Goal: Task Accomplishment & Management: Manage account settings

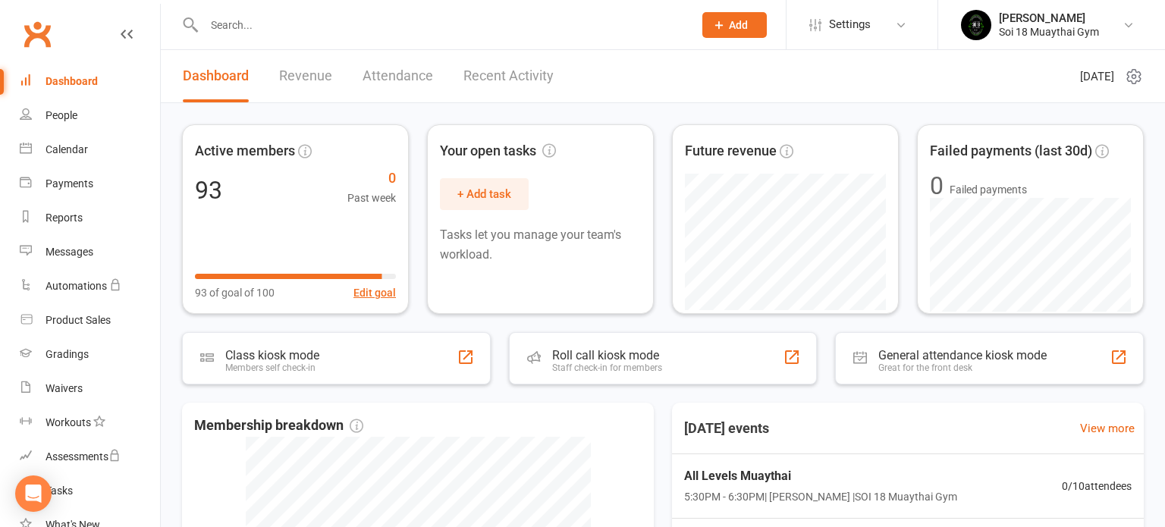
click at [515, 75] on link "Recent Activity" at bounding box center [509, 76] width 90 height 52
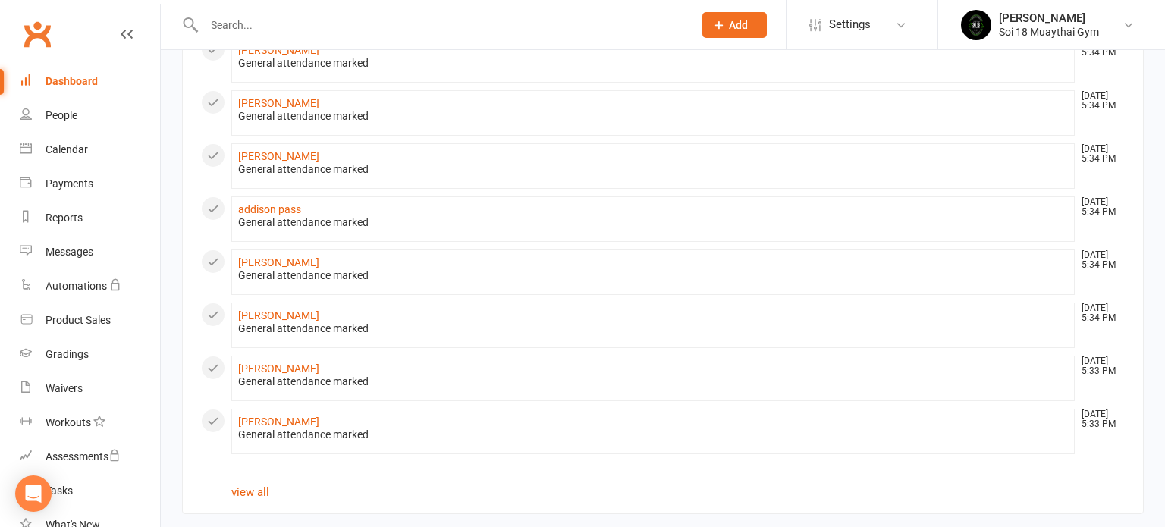
scroll to position [792, 0]
click at [257, 483] on link "view all" at bounding box center [250, 490] width 38 height 14
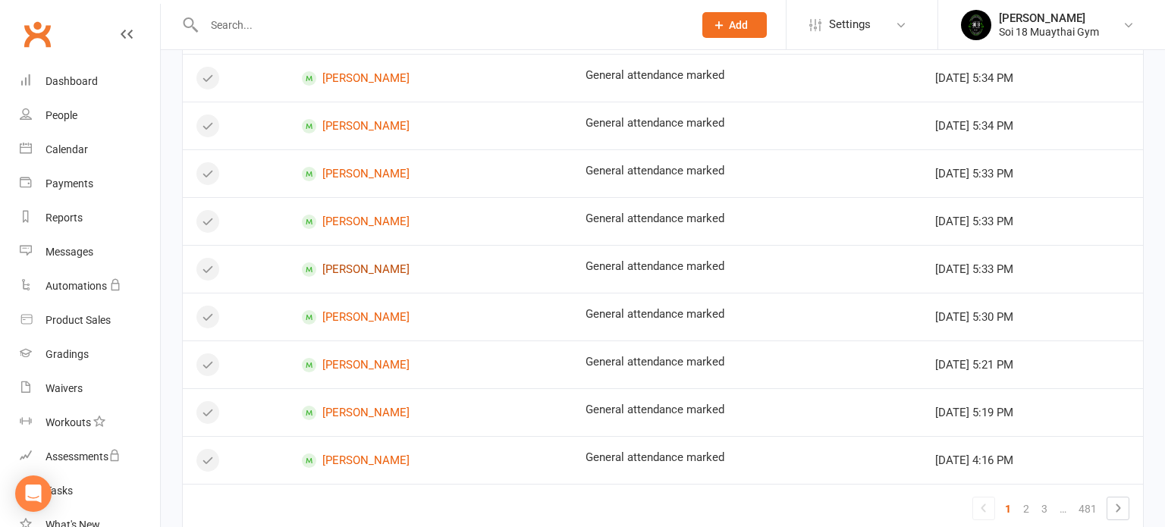
scroll to position [938, 0]
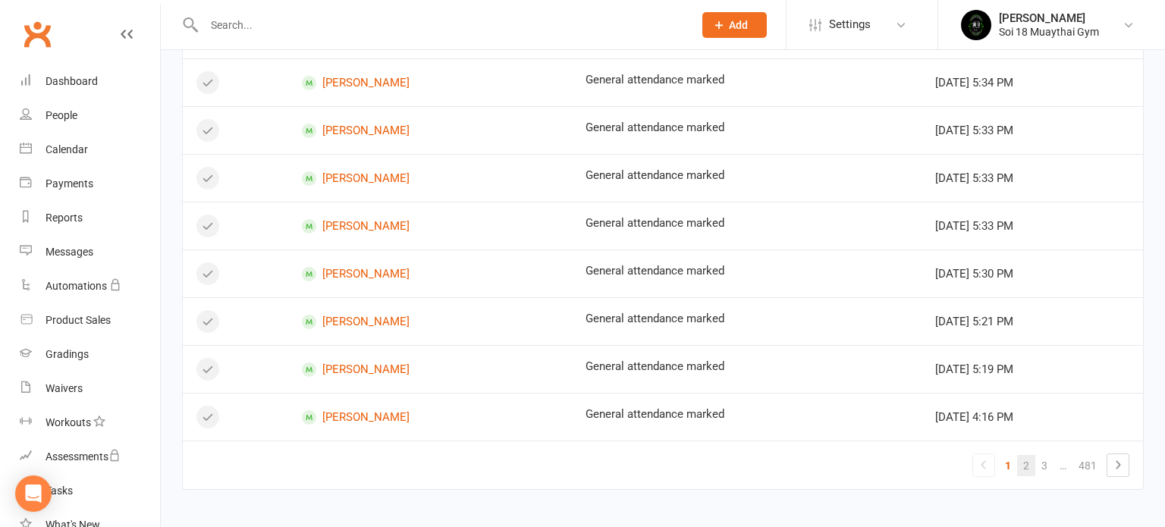
click at [1029, 457] on link "2" at bounding box center [1026, 465] width 18 height 21
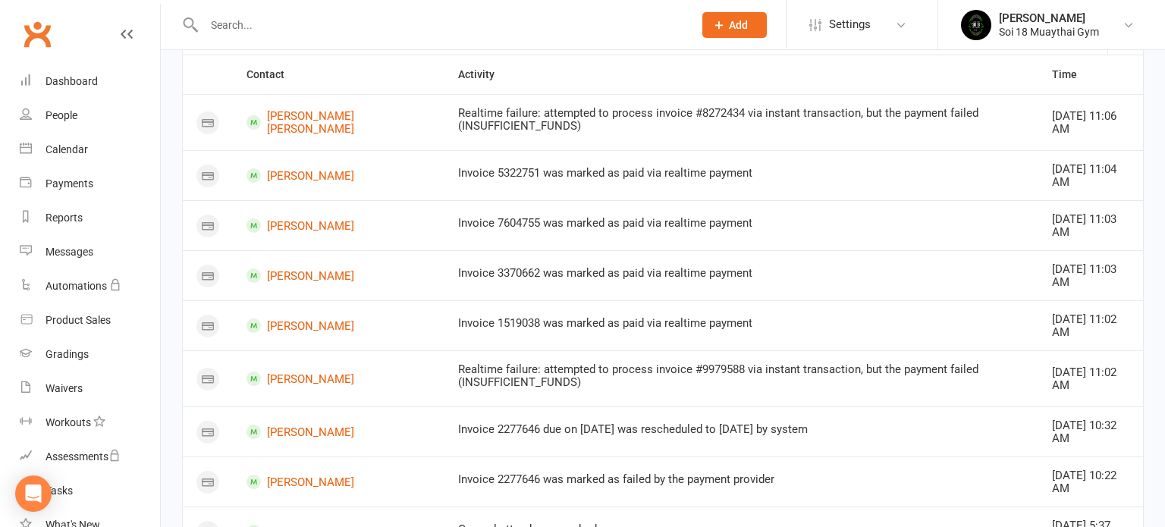
scroll to position [2, 0]
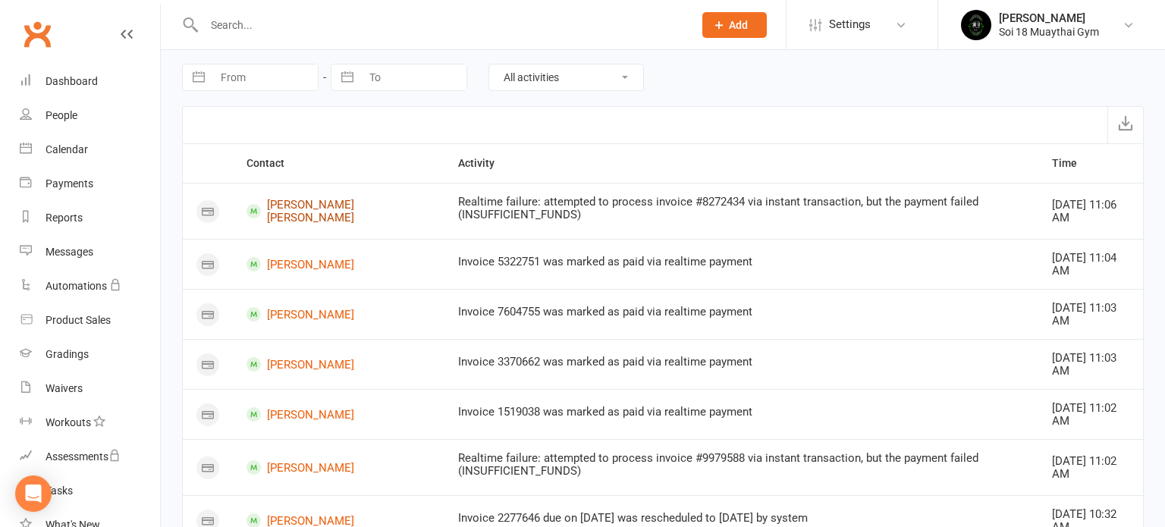
click at [300, 211] on link "[PERSON_NAME] [PERSON_NAME]" at bounding box center [339, 211] width 184 height 25
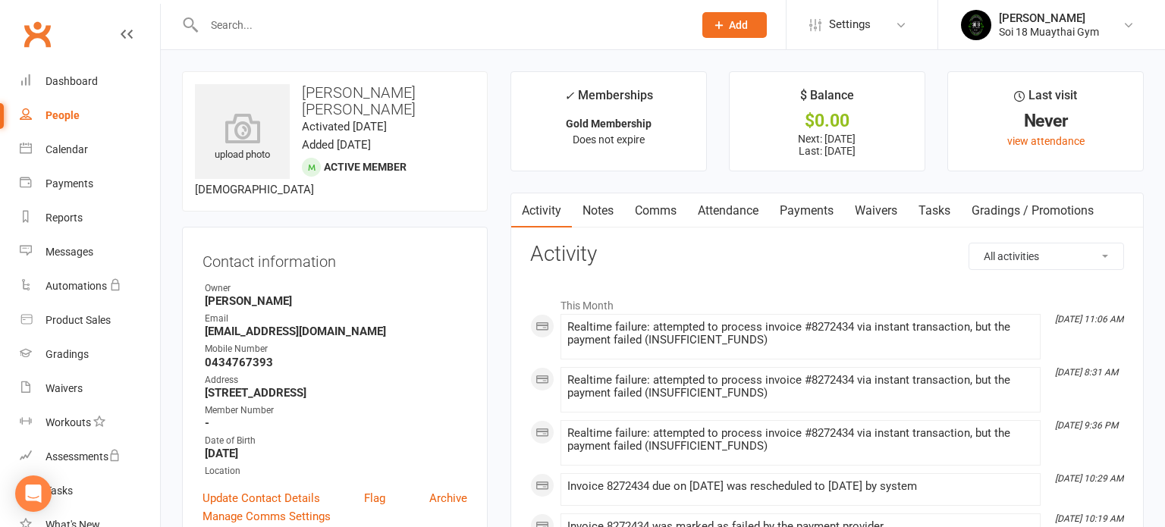
click at [819, 211] on link "Payments" at bounding box center [806, 210] width 75 height 35
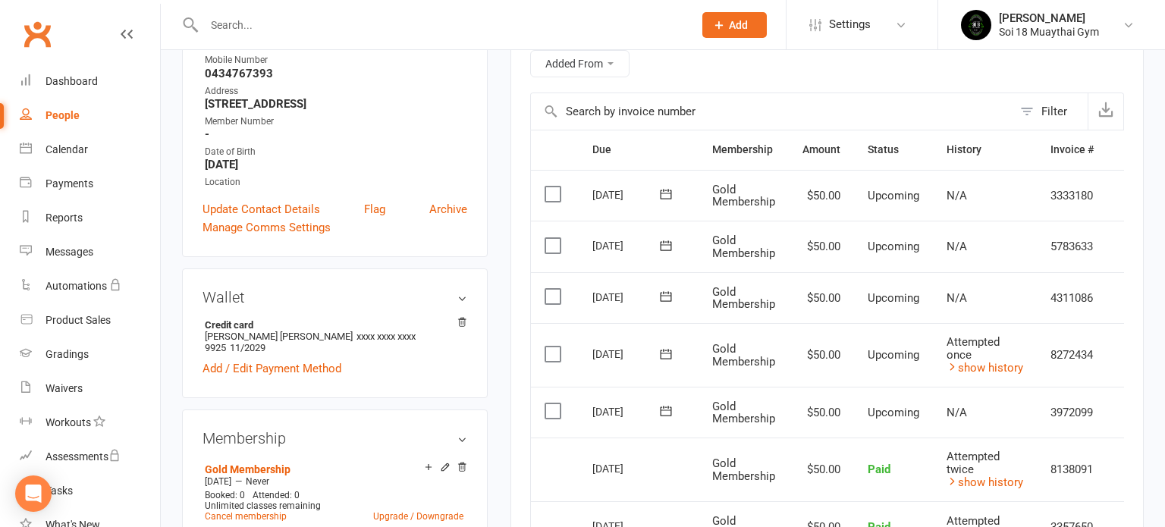
scroll to position [348, 0]
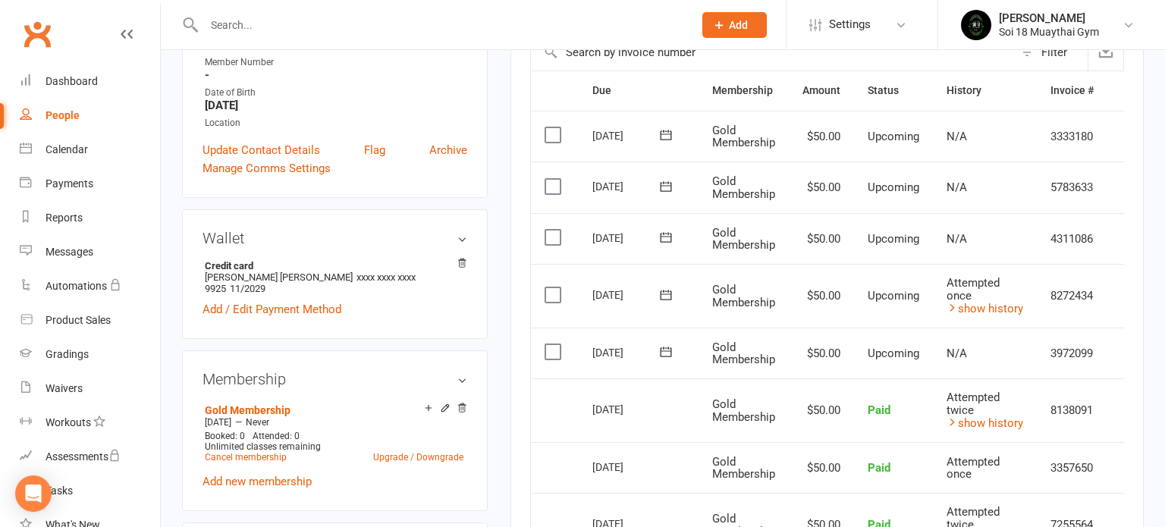
click at [130, 29] on icon at bounding box center [127, 34] width 12 height 12
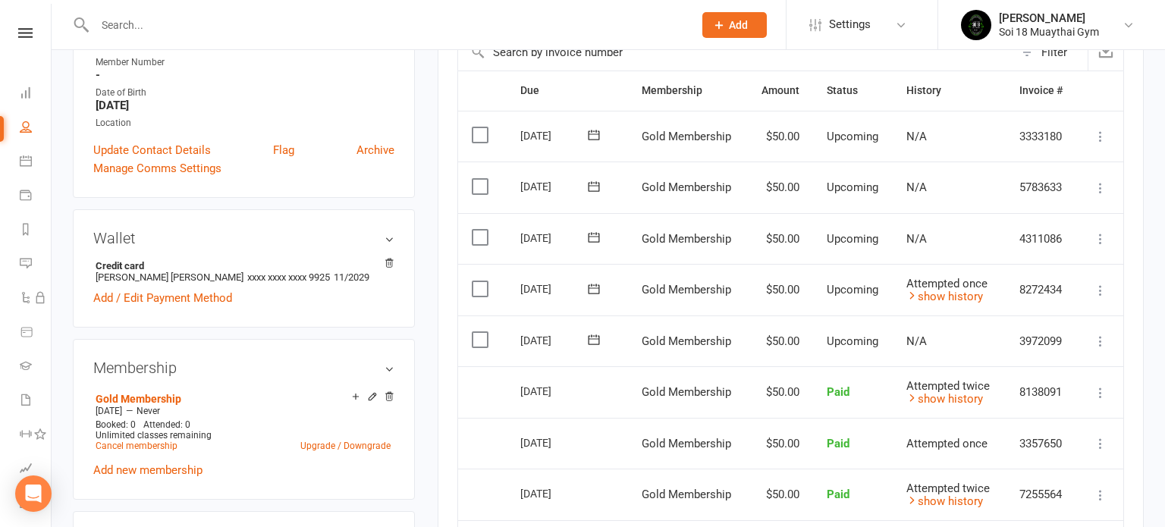
click at [1105, 289] on icon at bounding box center [1100, 290] width 15 height 15
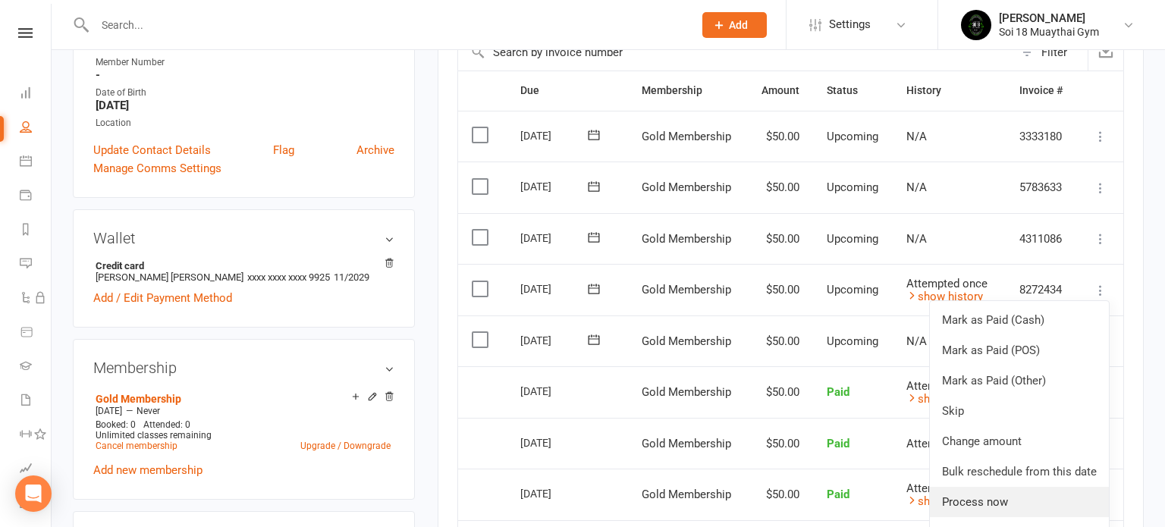
click at [1024, 503] on link "Process now" at bounding box center [1019, 502] width 179 height 30
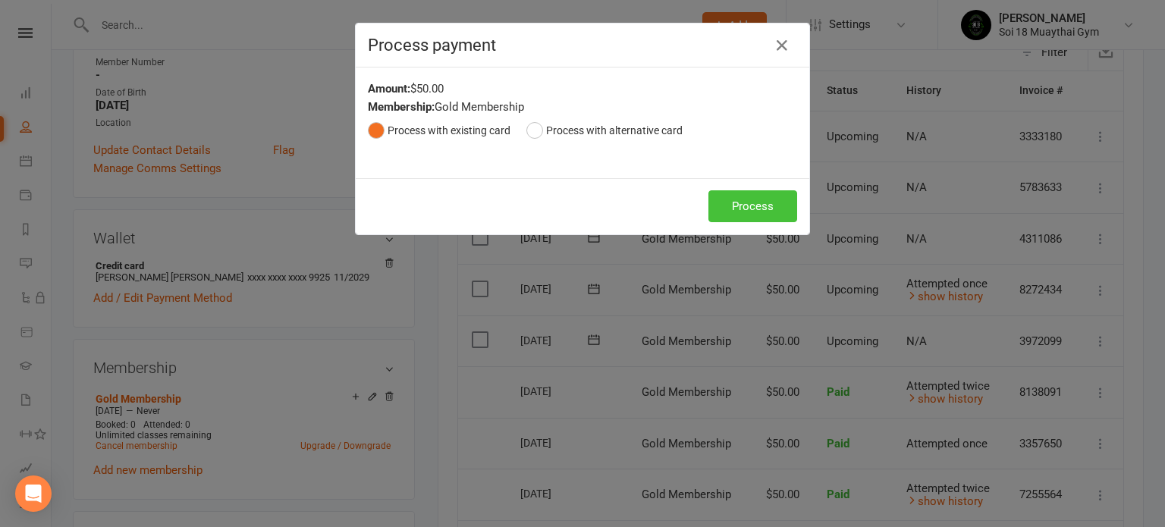
click at [760, 212] on button "Process" at bounding box center [753, 206] width 89 height 32
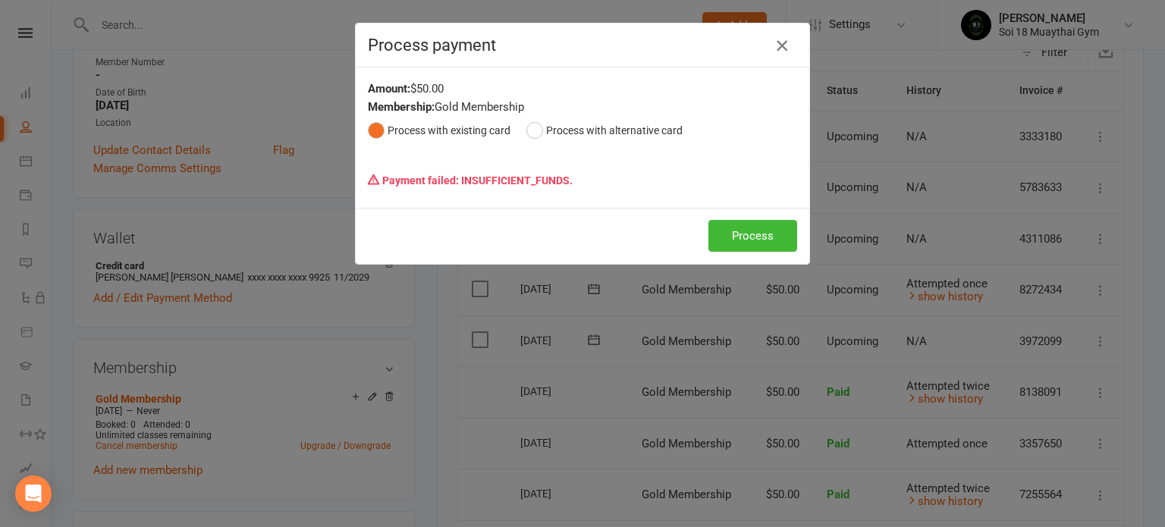
click at [780, 39] on icon "button" at bounding box center [782, 45] width 18 height 18
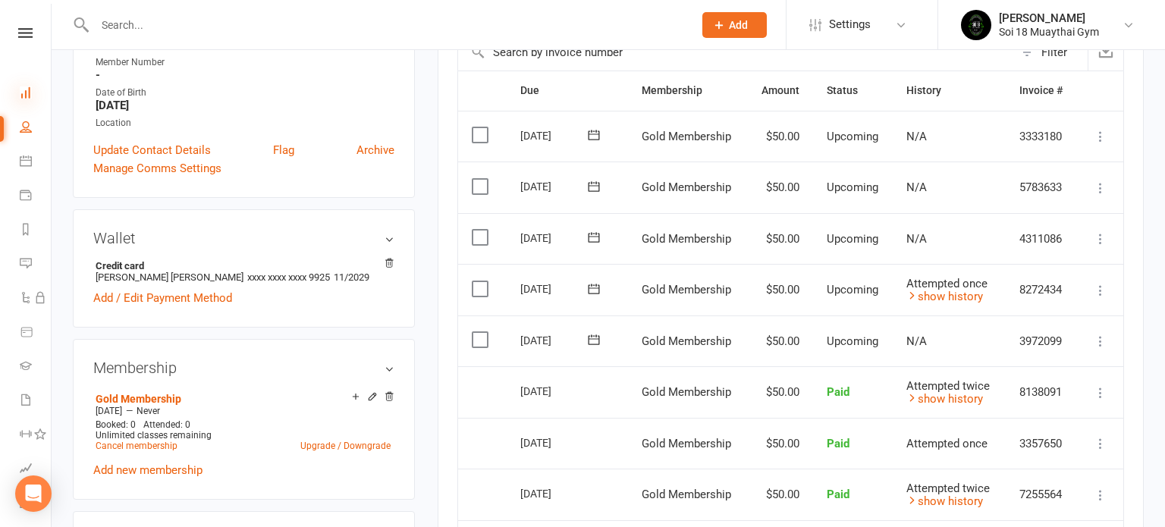
click at [27, 87] on icon at bounding box center [26, 92] width 12 height 12
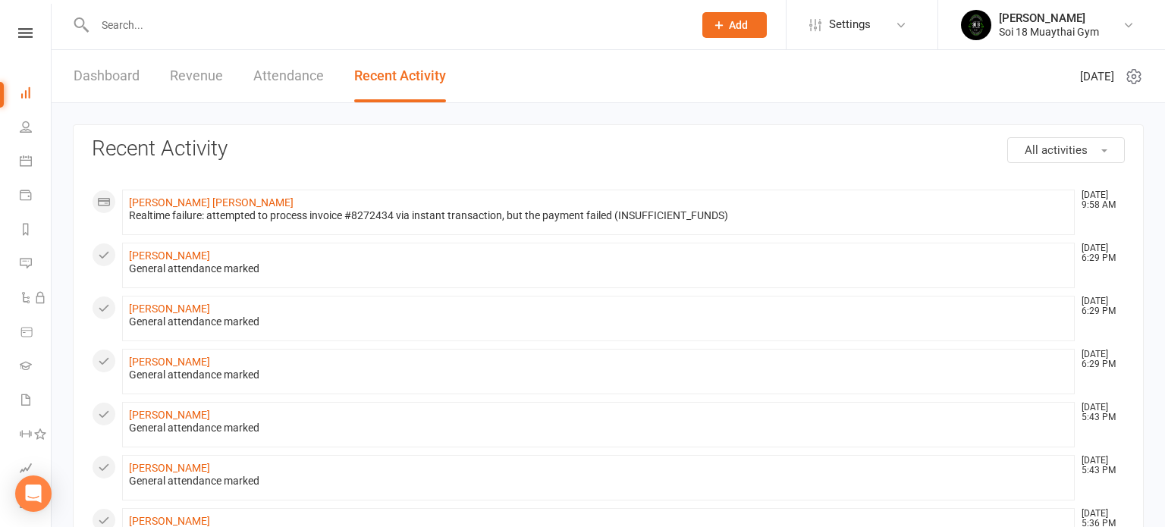
click at [120, 79] on link "Dashboard" at bounding box center [107, 76] width 66 height 52
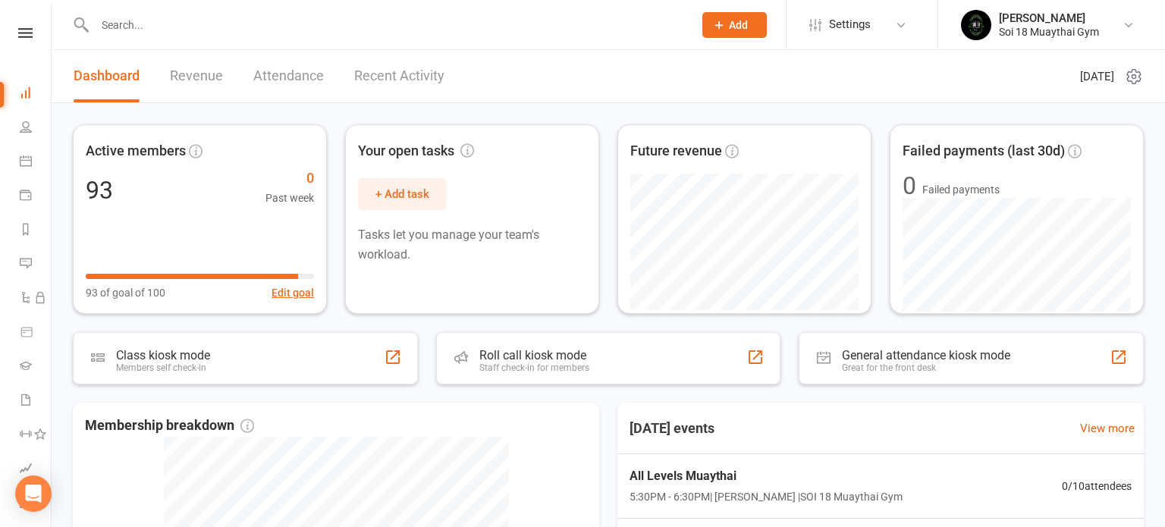
click at [423, 75] on link "Recent Activity" at bounding box center [399, 76] width 90 height 52
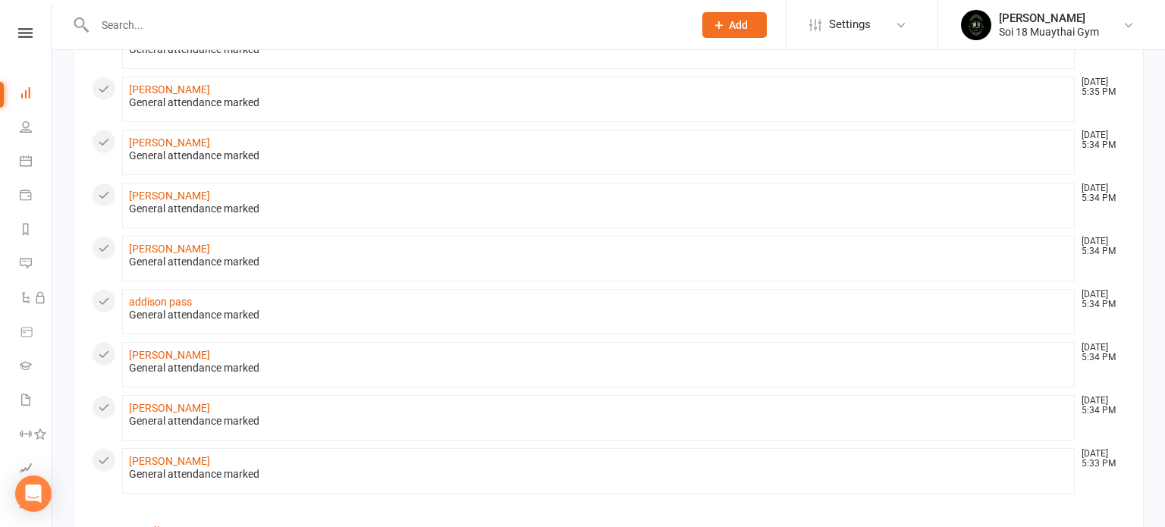
scroll to position [792, 0]
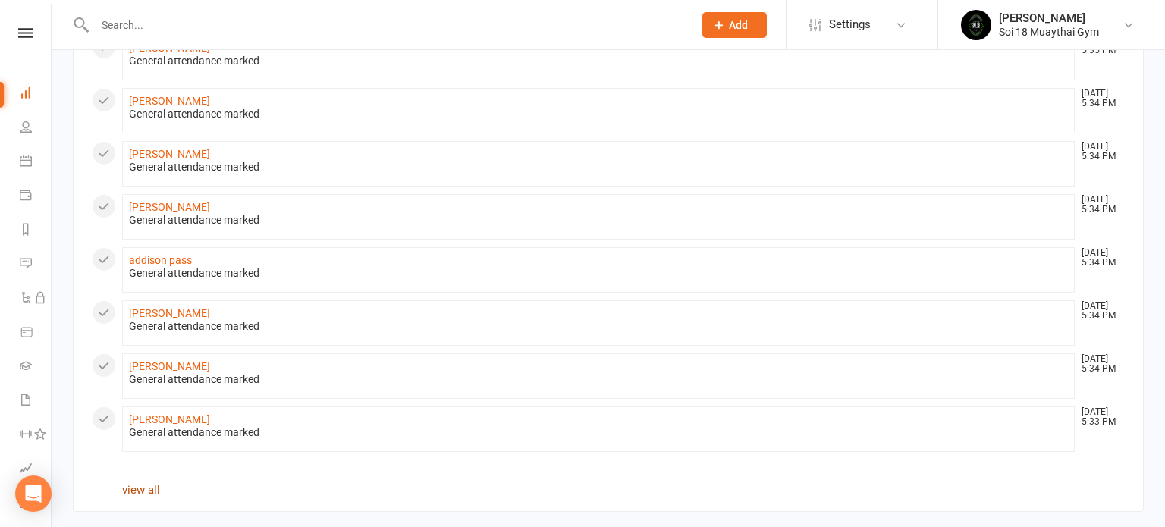
click at [137, 489] on link "view all" at bounding box center [141, 490] width 38 height 14
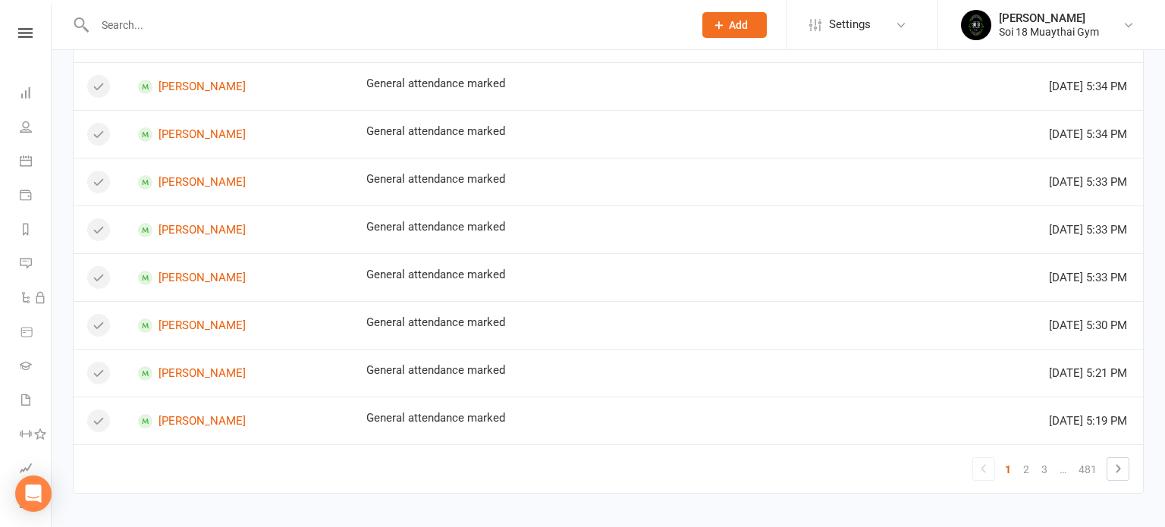
scroll to position [938, 0]
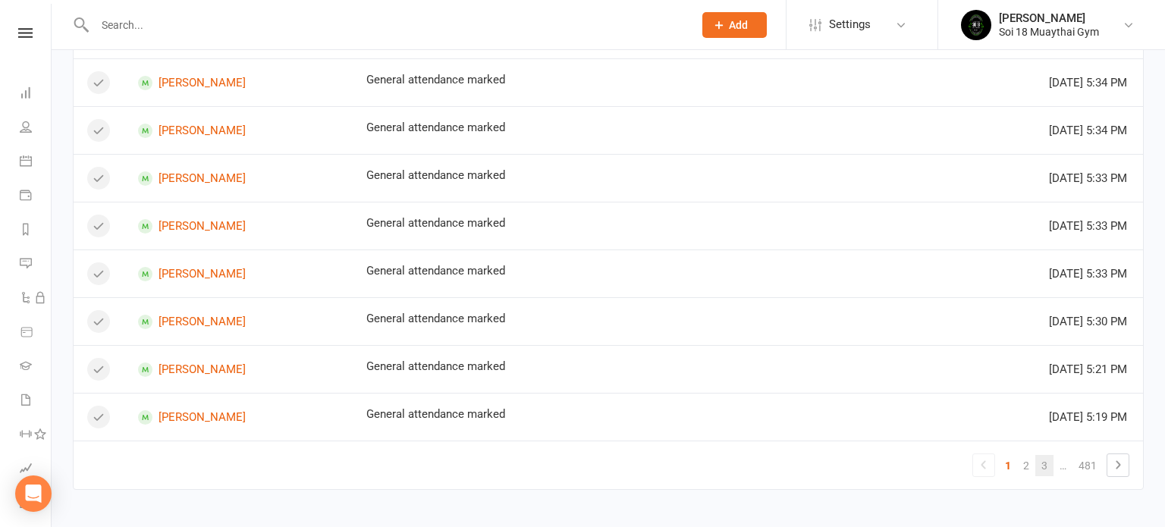
click at [1048, 459] on link "3" at bounding box center [1045, 465] width 18 height 21
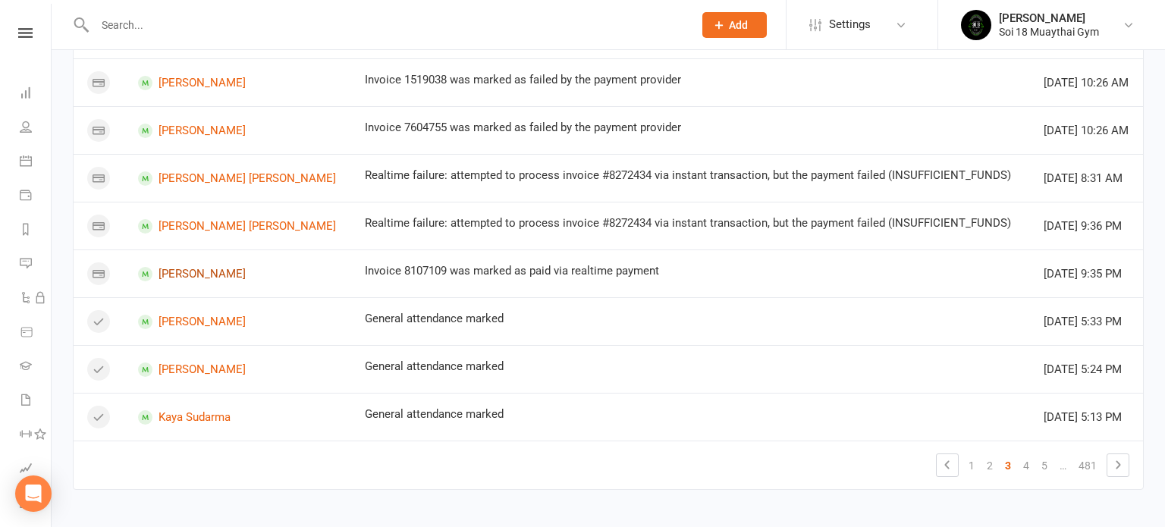
click at [187, 271] on link "[PERSON_NAME]" at bounding box center [238, 274] width 200 height 14
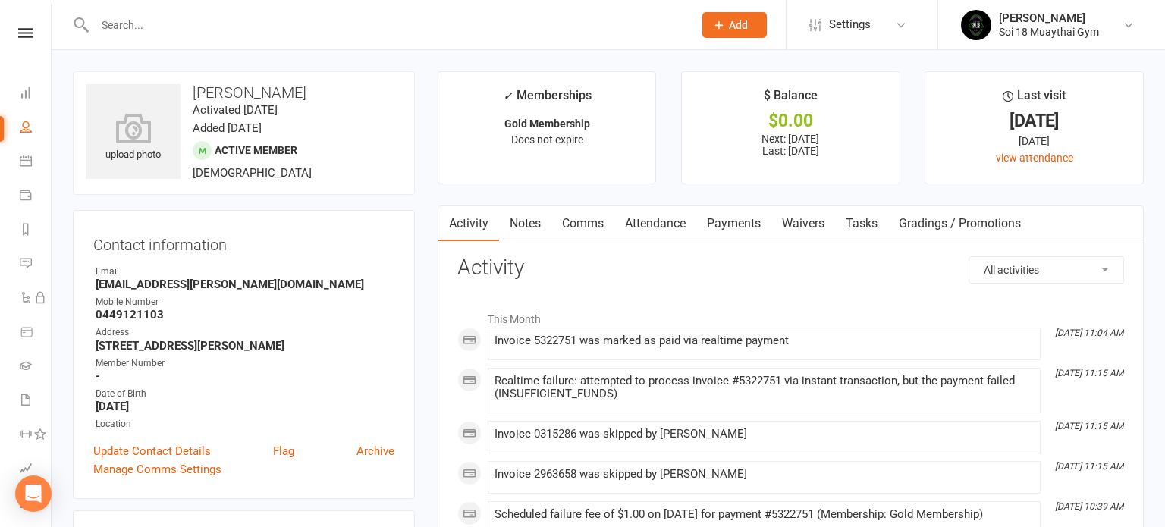
click at [755, 225] on link "Payments" at bounding box center [733, 223] width 75 height 35
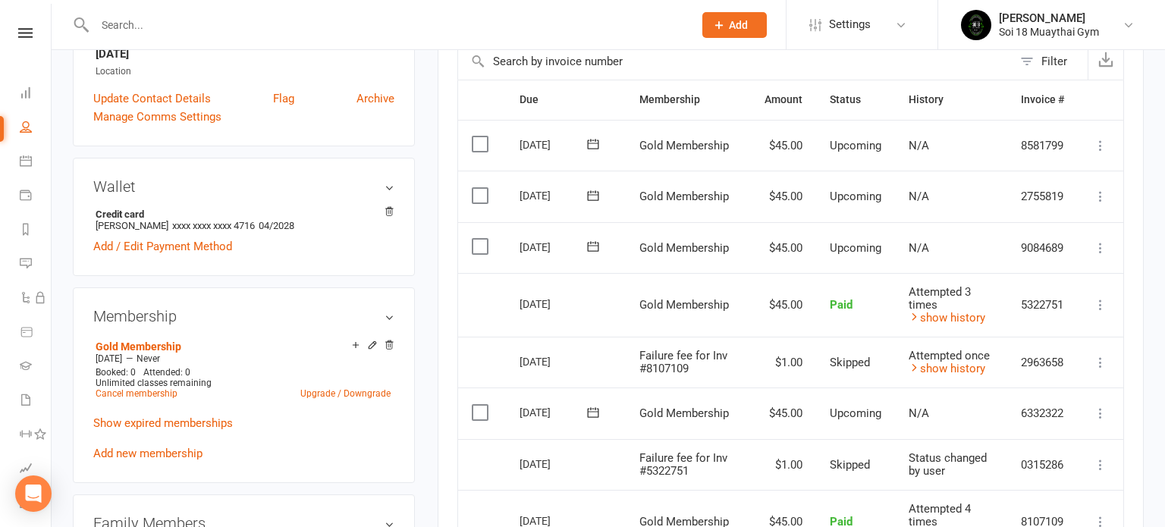
scroll to position [370, 0]
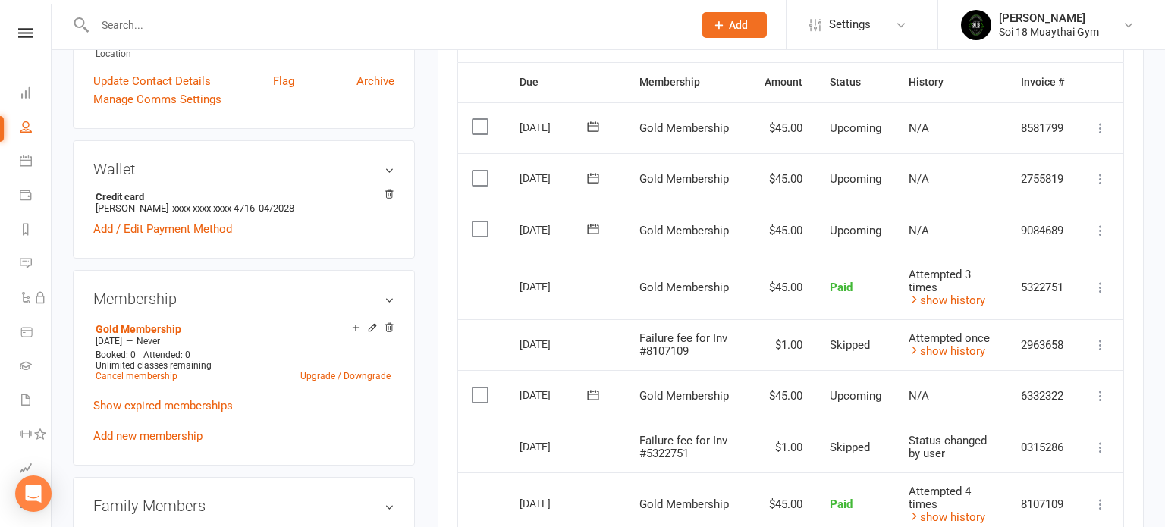
click at [1105, 397] on icon at bounding box center [1100, 395] width 15 height 15
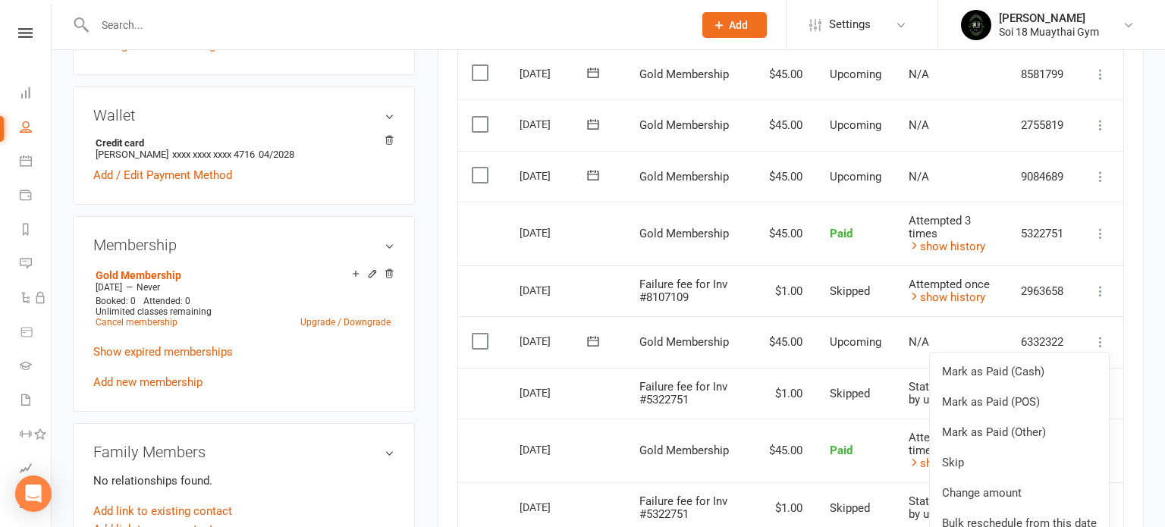
scroll to position [511, 0]
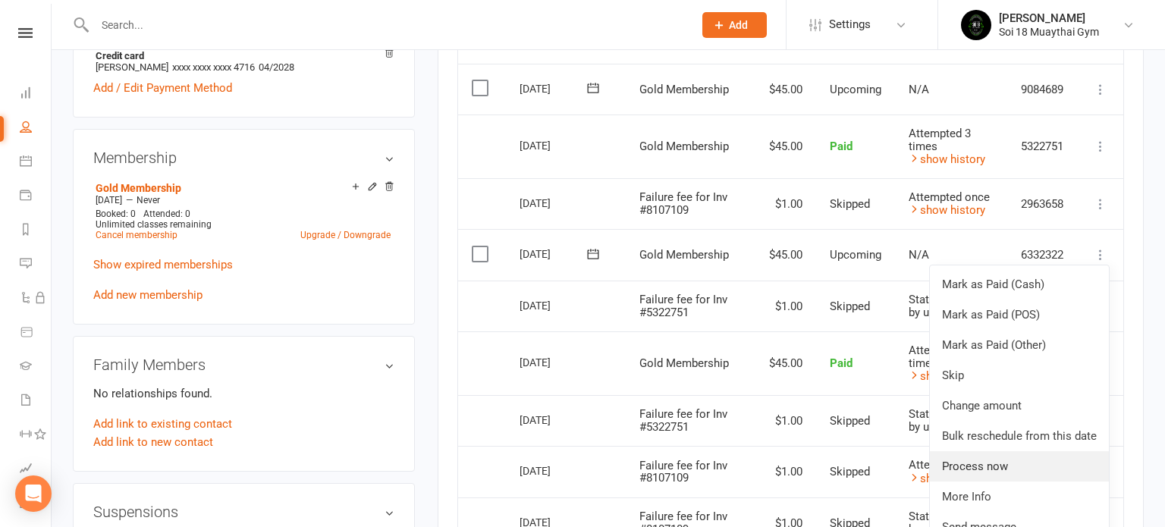
click at [1001, 464] on link "Process now" at bounding box center [1019, 466] width 179 height 30
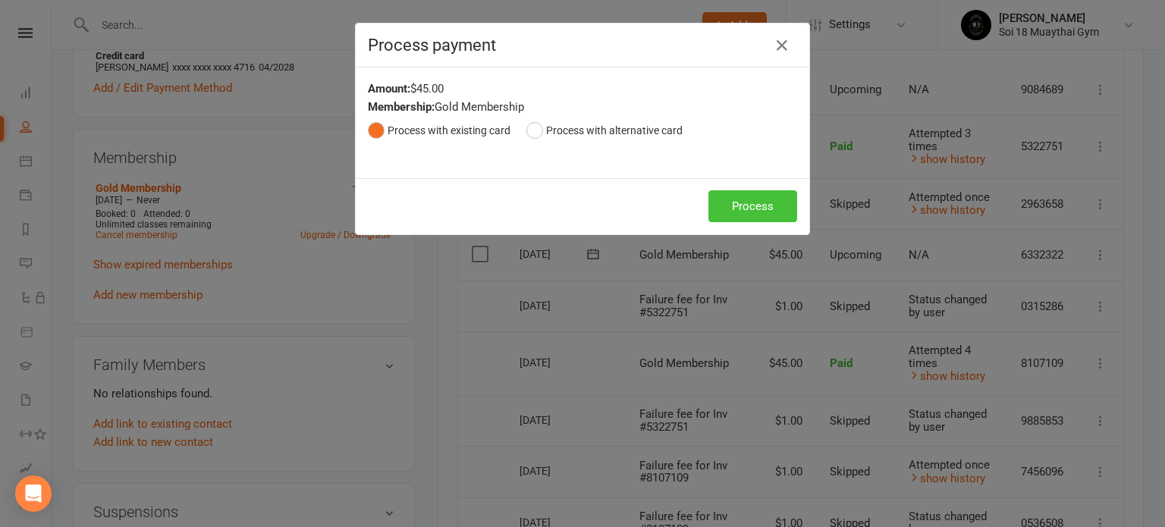
click at [791, 215] on button "Process" at bounding box center [753, 206] width 89 height 32
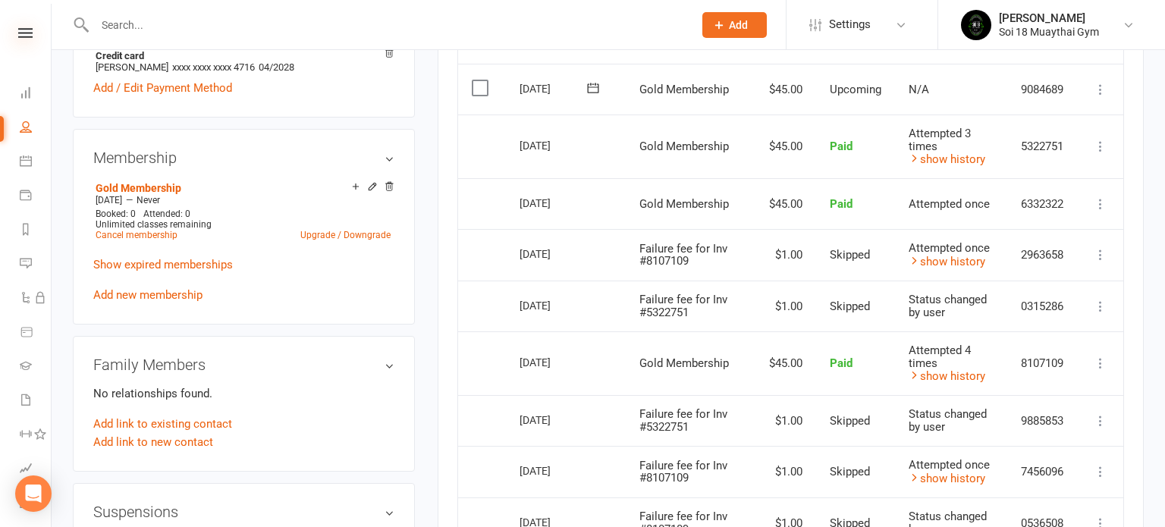
click at [31, 30] on icon at bounding box center [25, 33] width 14 height 10
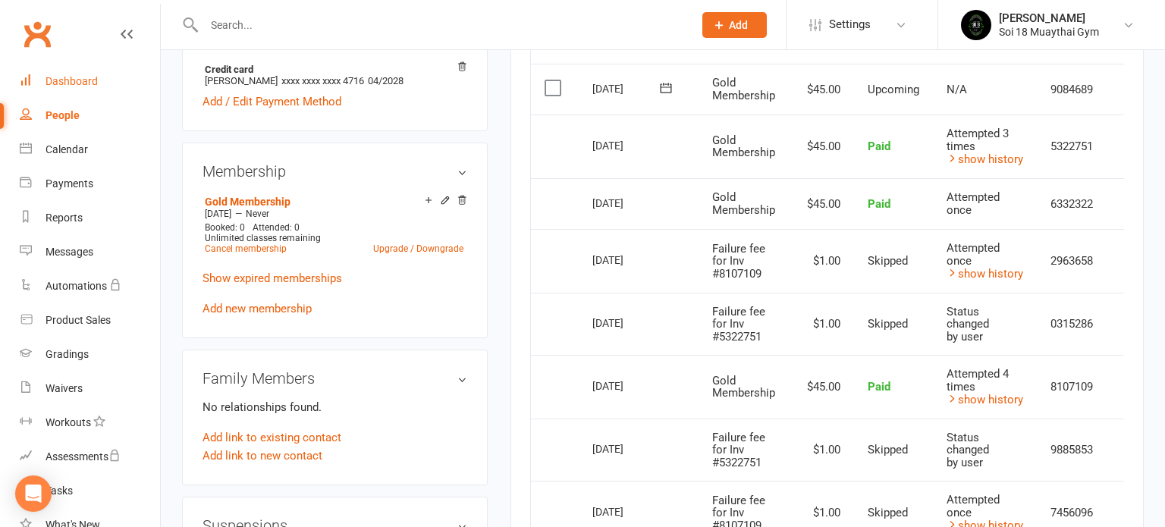
click at [80, 79] on div "Dashboard" at bounding box center [72, 81] width 52 height 12
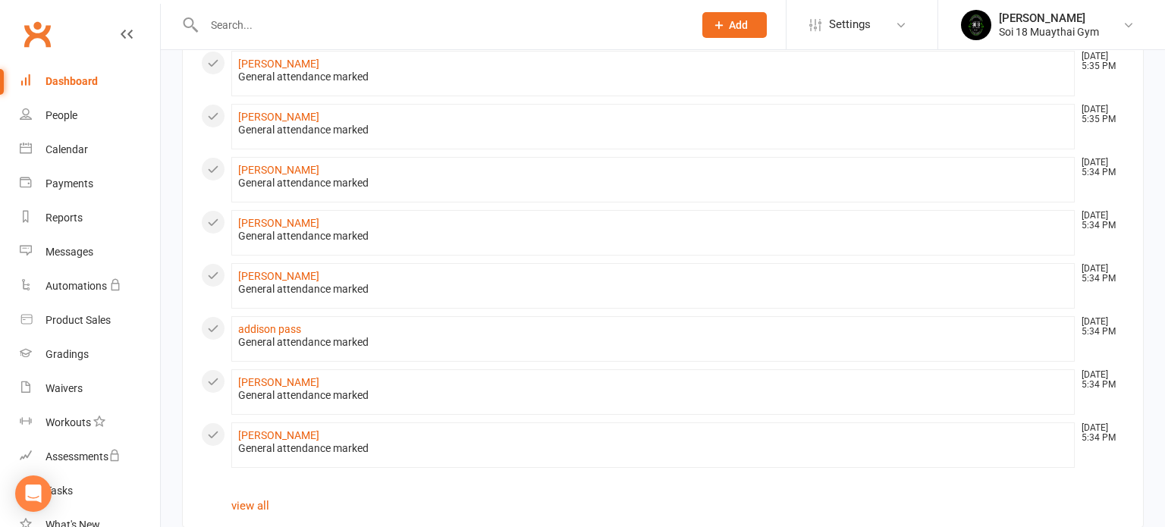
scroll to position [792, 0]
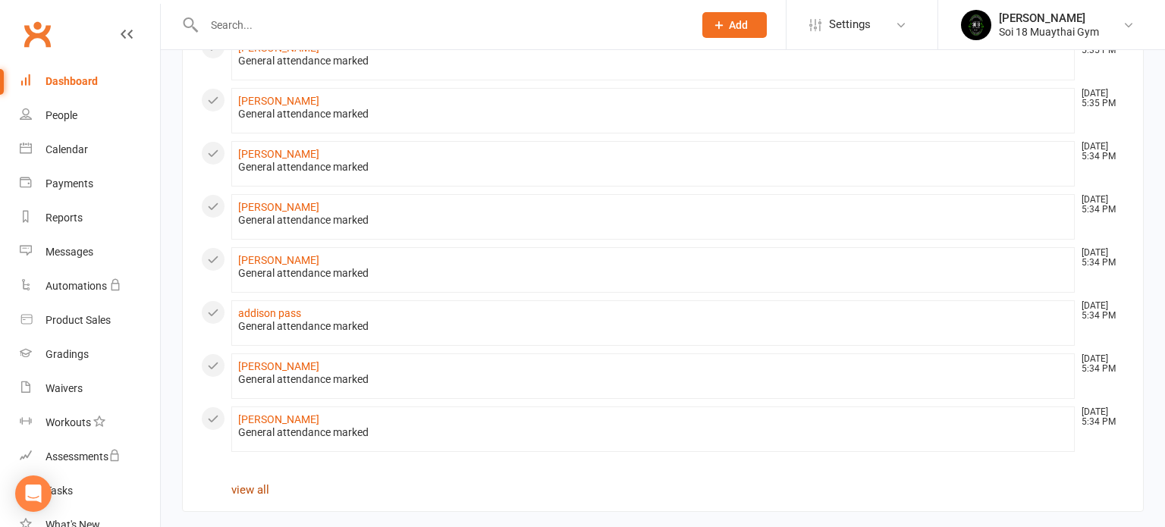
click at [238, 483] on link "view all" at bounding box center [250, 490] width 38 height 14
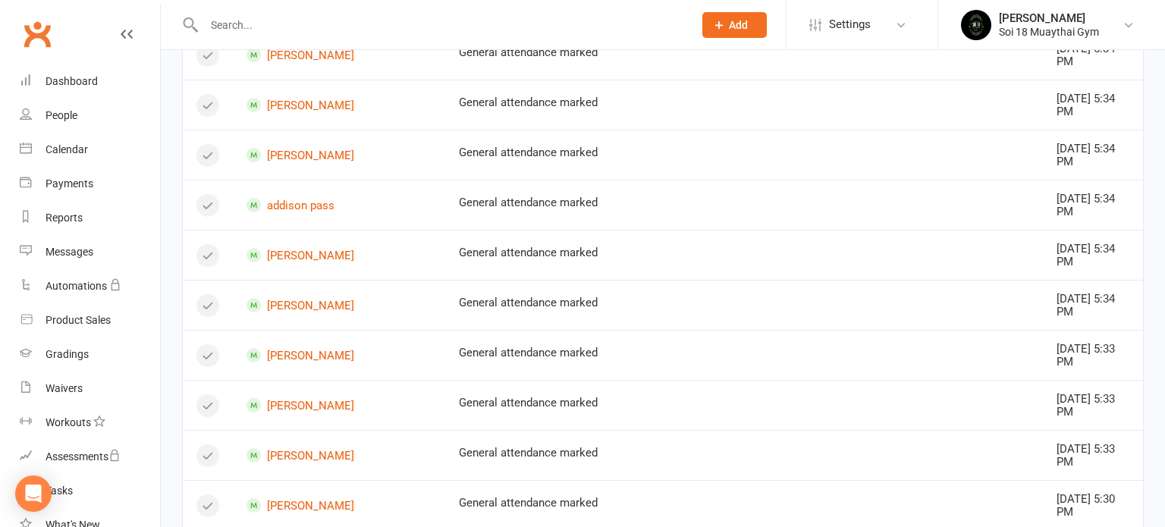
scroll to position [1001, 0]
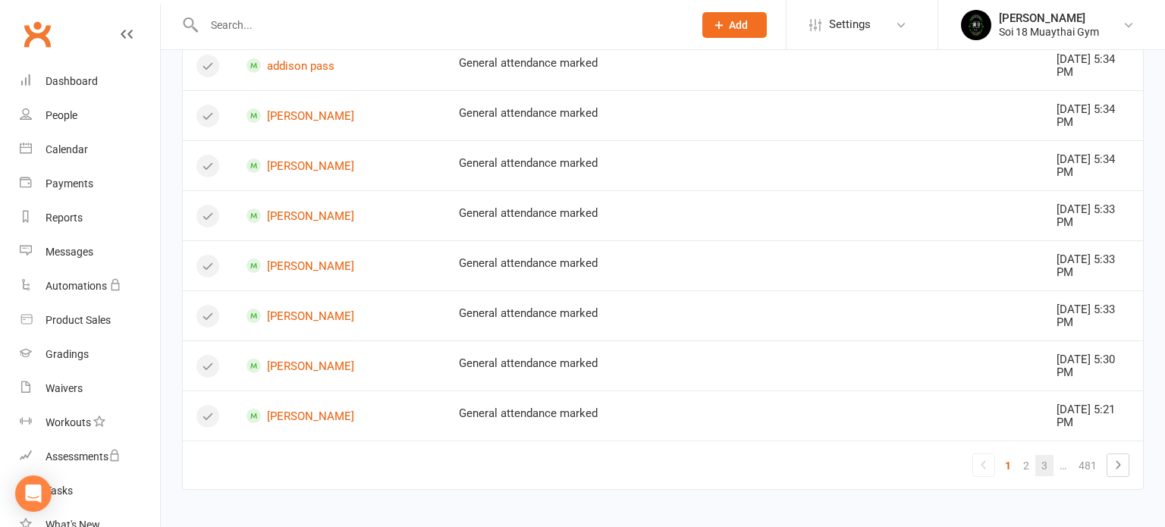
click at [1050, 465] on link "3" at bounding box center [1045, 465] width 18 height 21
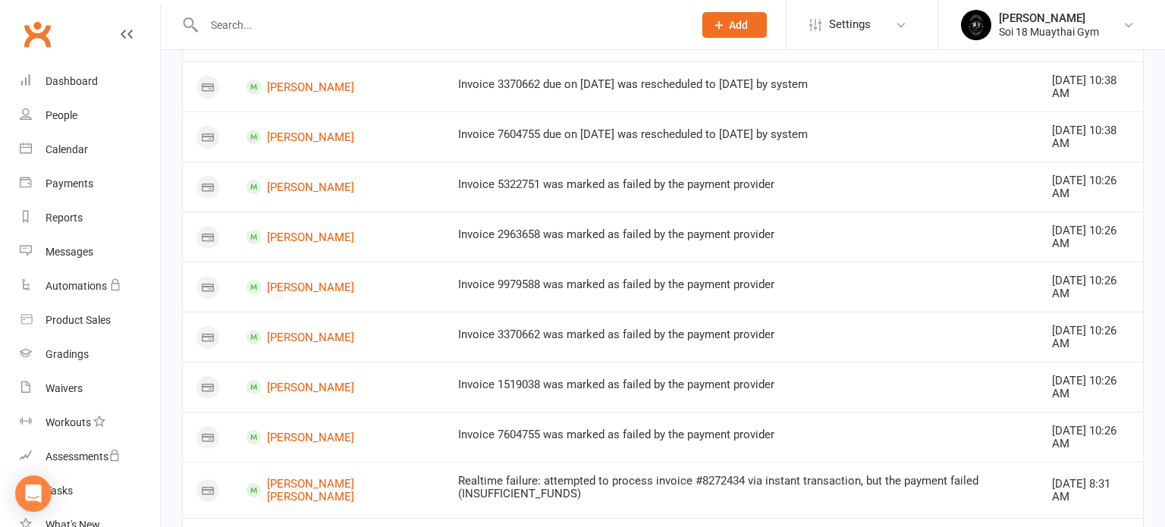
scroll to position [707, 0]
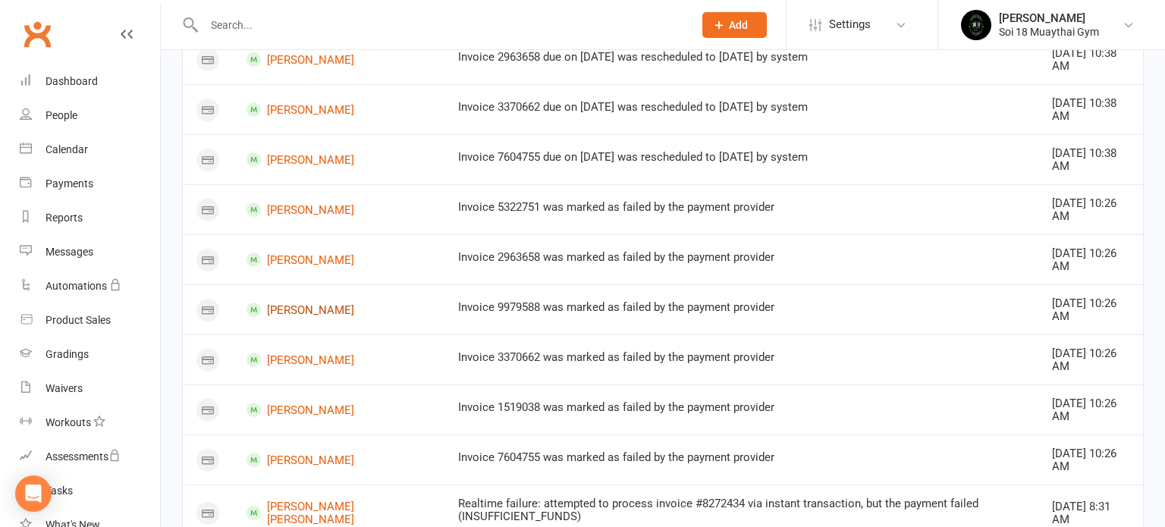
click at [310, 305] on link "[PERSON_NAME]" at bounding box center [339, 310] width 184 height 14
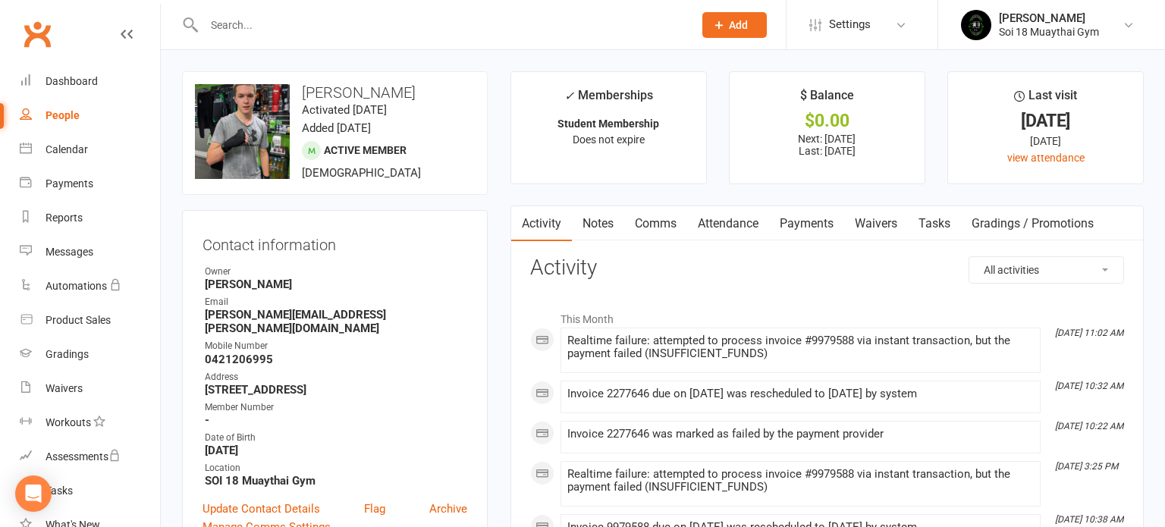
click at [814, 227] on link "Payments" at bounding box center [806, 223] width 75 height 35
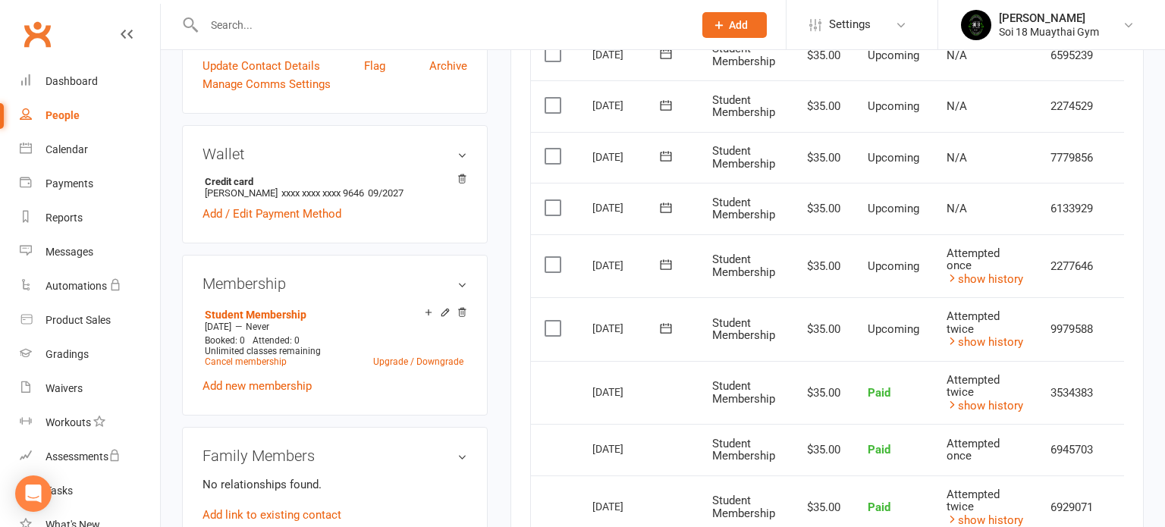
scroll to position [464, 0]
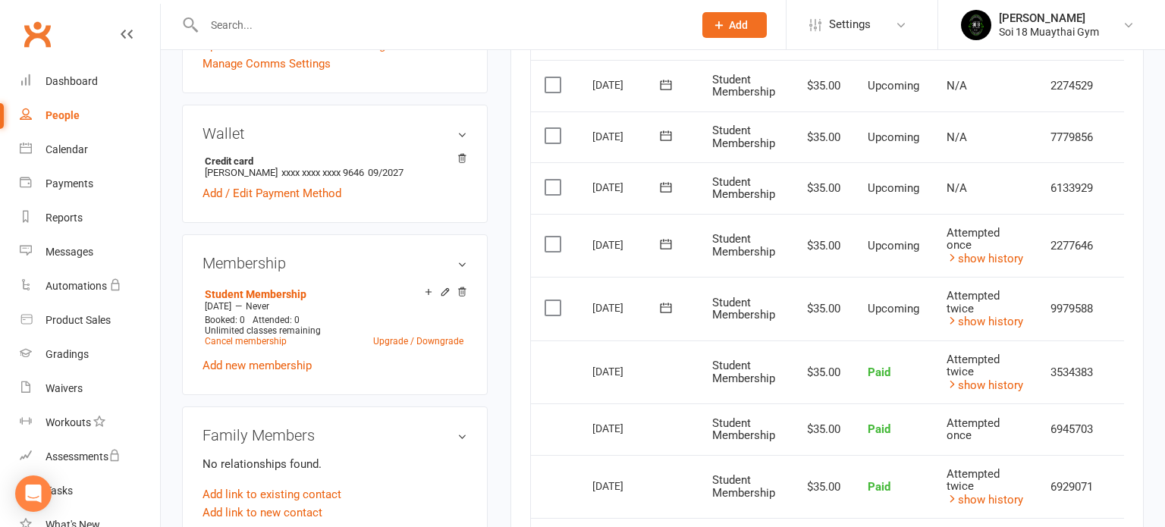
click at [124, 34] on icon at bounding box center [127, 34] width 12 height 12
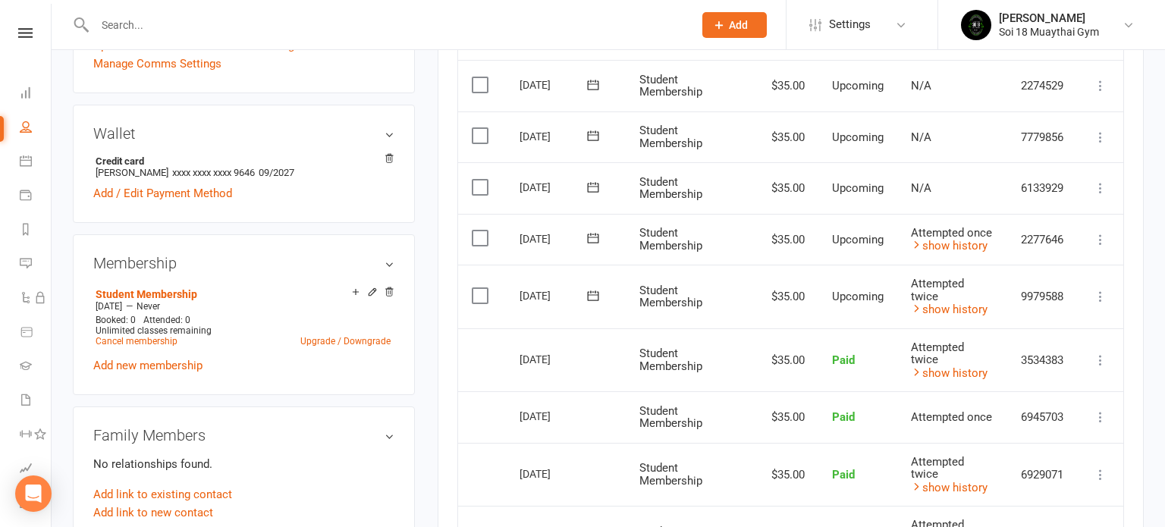
click at [1102, 292] on icon at bounding box center [1100, 296] width 15 height 15
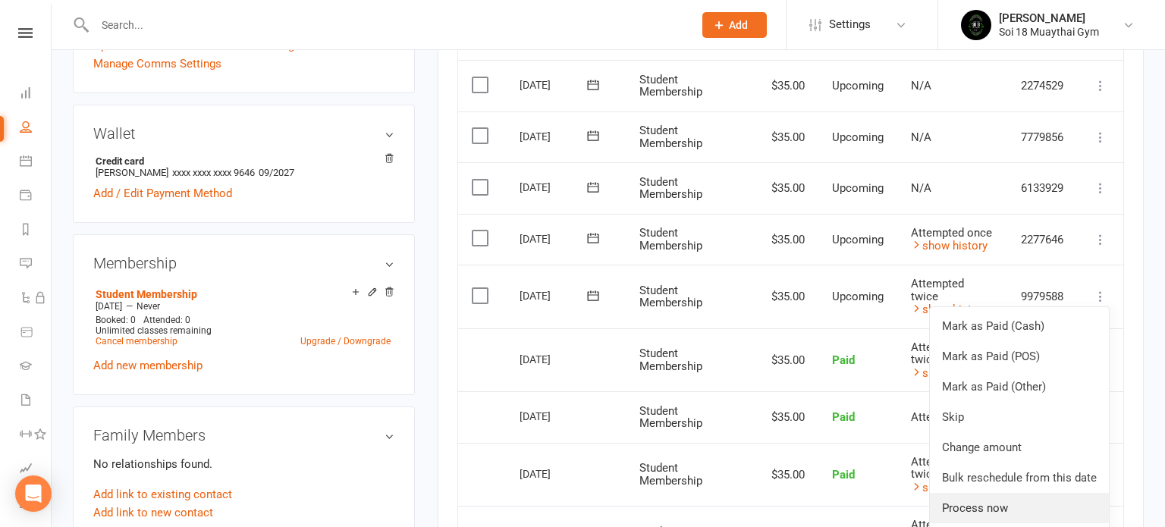
click at [1026, 502] on link "Process now" at bounding box center [1019, 508] width 179 height 30
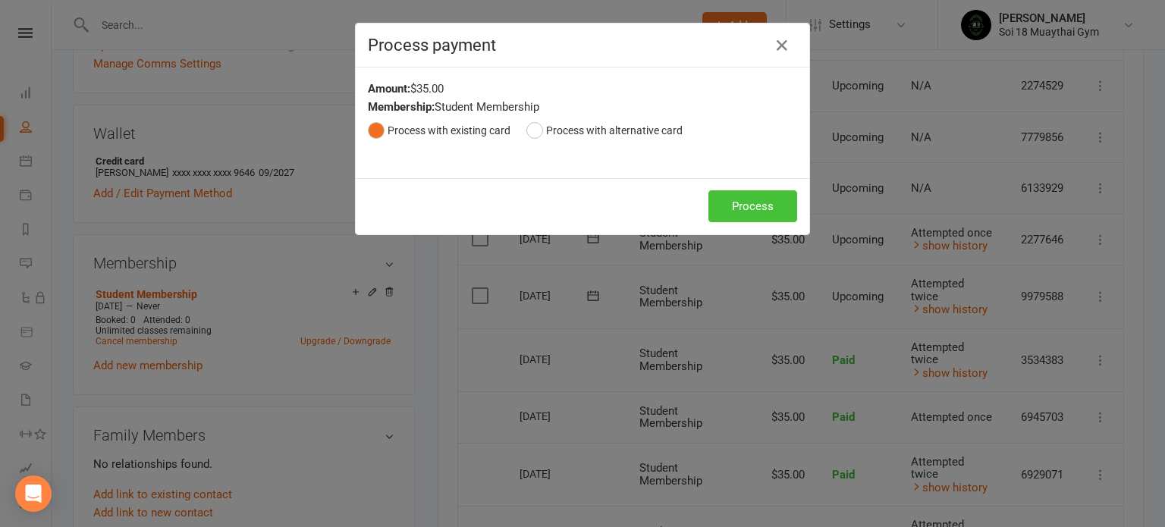
click at [720, 196] on button "Process" at bounding box center [753, 206] width 89 height 32
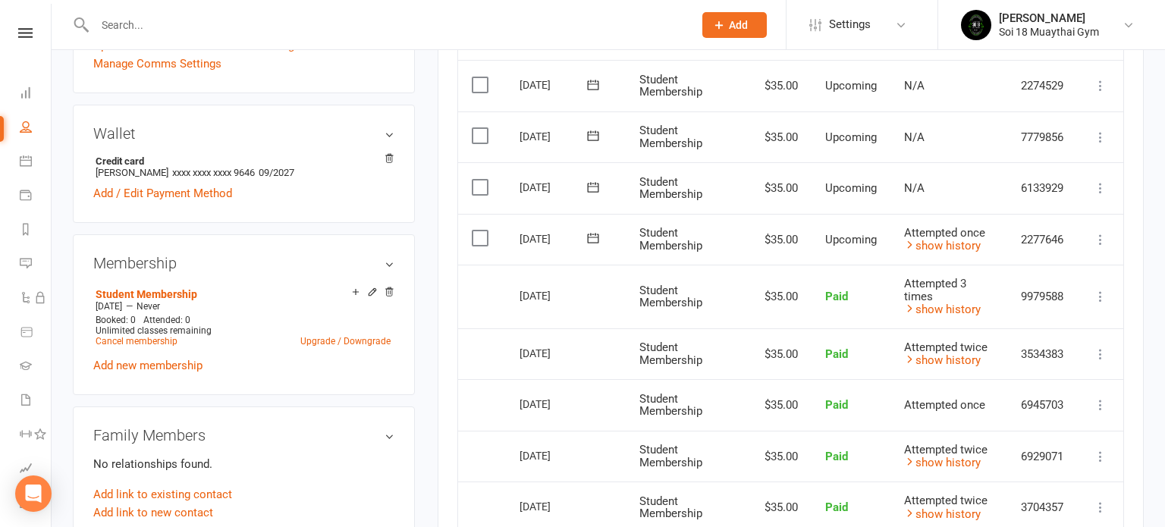
click at [16, 36] on link at bounding box center [25, 33] width 51 height 10
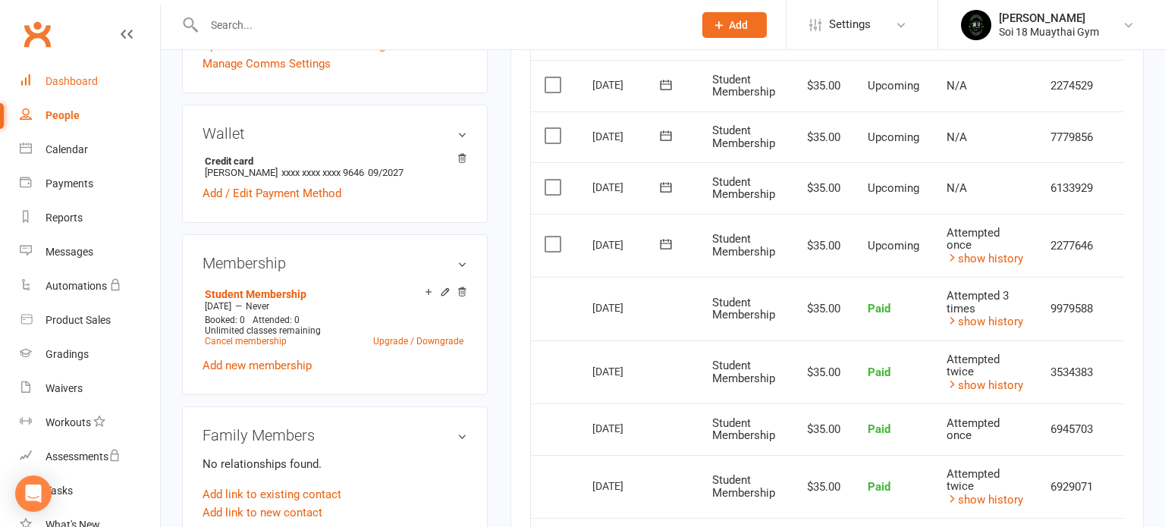
click at [66, 85] on div "Dashboard" at bounding box center [72, 81] width 52 height 12
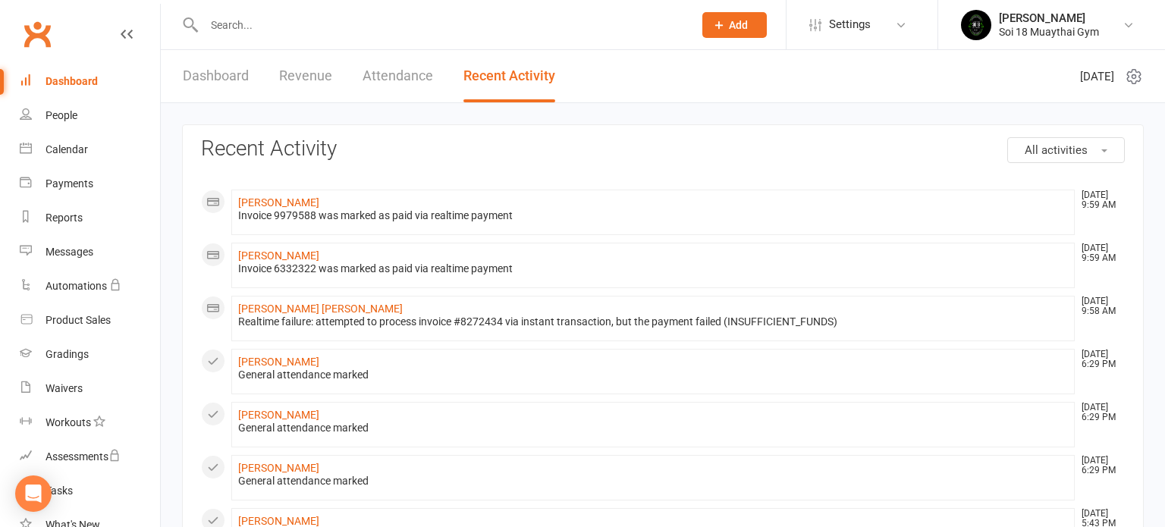
click at [195, 74] on link "Dashboard" at bounding box center [216, 76] width 66 height 52
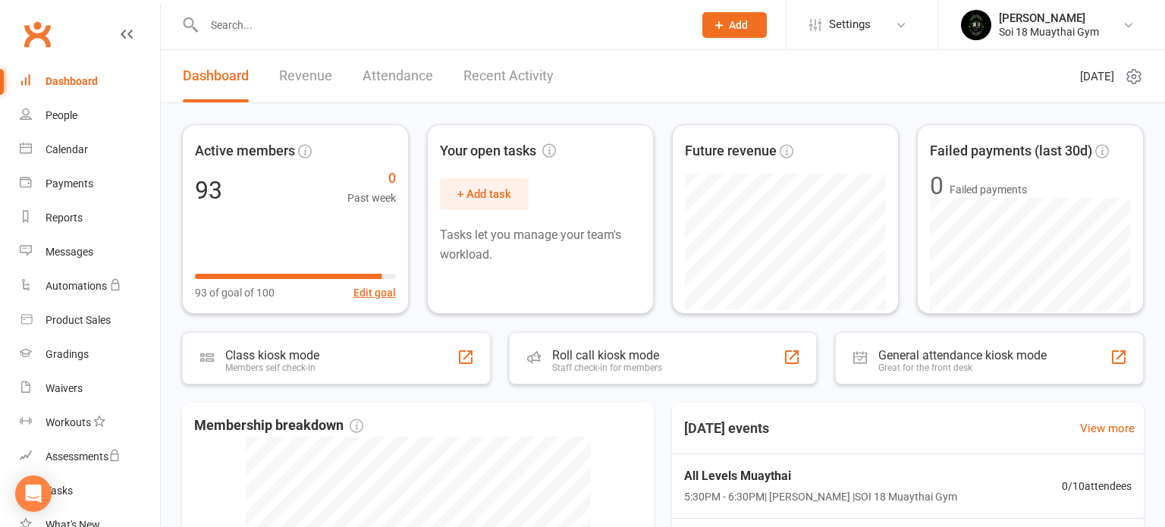
click at [501, 71] on link "Recent Activity" at bounding box center [509, 76] width 90 height 52
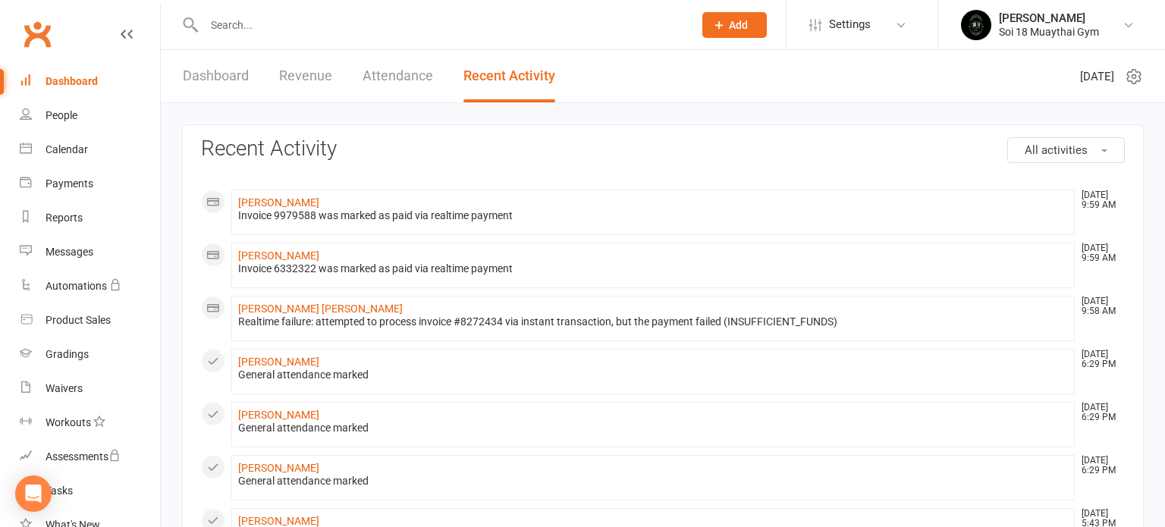
click at [300, 80] on link "Revenue" at bounding box center [305, 76] width 53 height 52
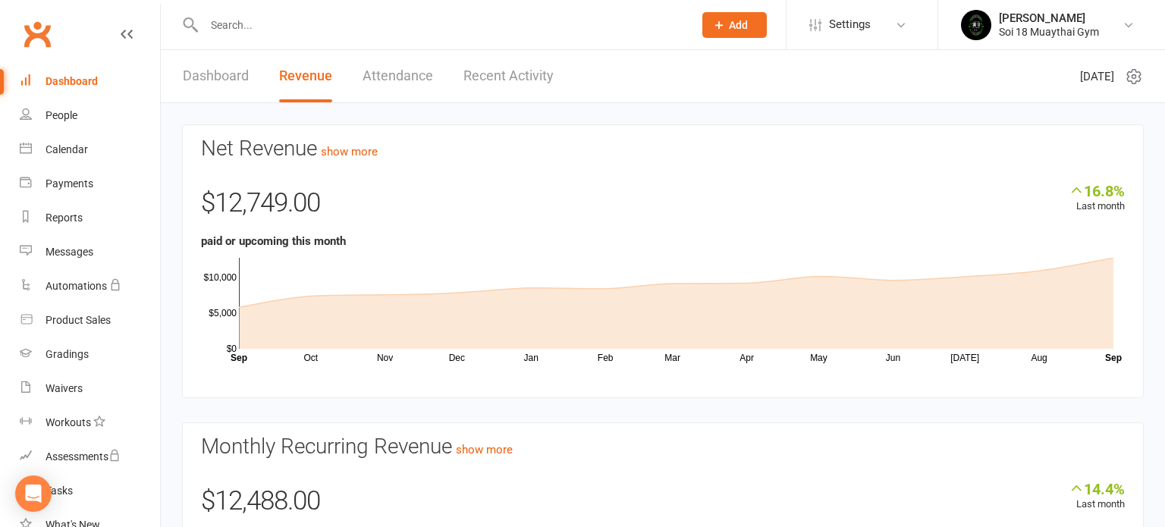
click at [226, 75] on link "Dashboard" at bounding box center [216, 76] width 66 height 52
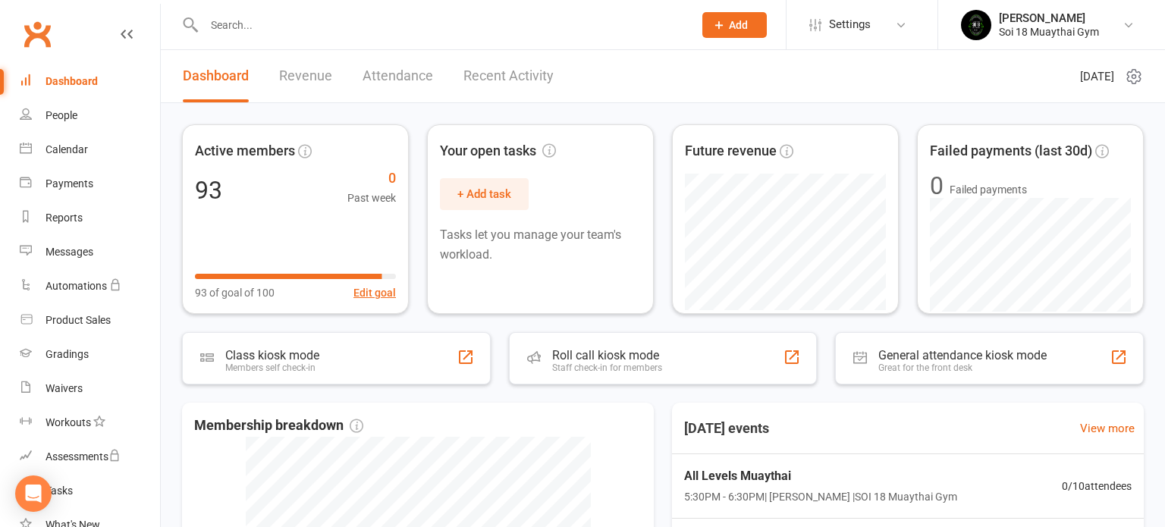
click at [263, 27] on input "text" at bounding box center [441, 24] width 483 height 21
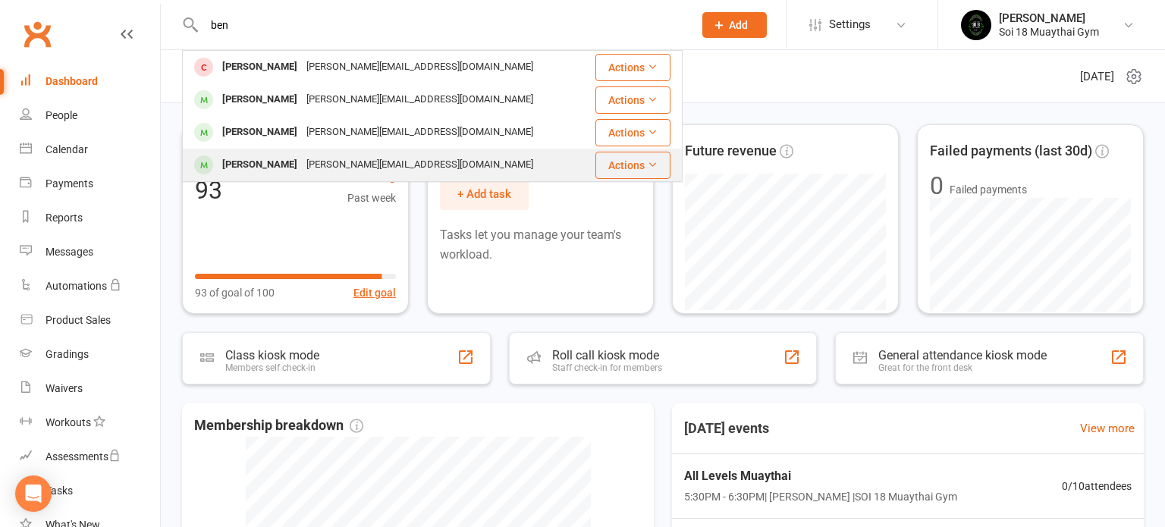
type input "ben"
click at [314, 165] on div "[PERSON_NAME][EMAIL_ADDRESS][DOMAIN_NAME]" at bounding box center [420, 165] width 236 height 22
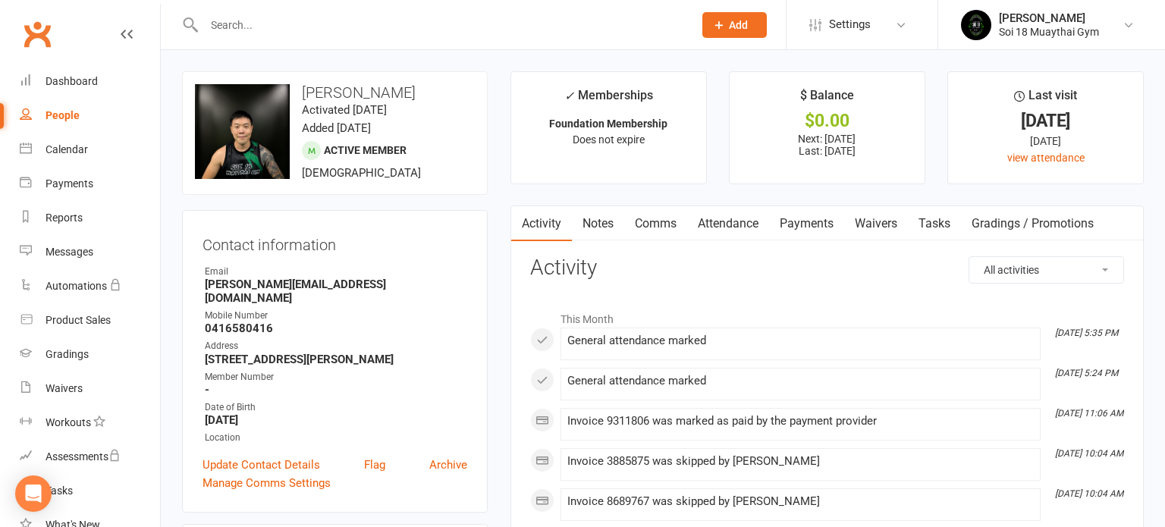
click at [809, 225] on link "Payments" at bounding box center [806, 223] width 75 height 35
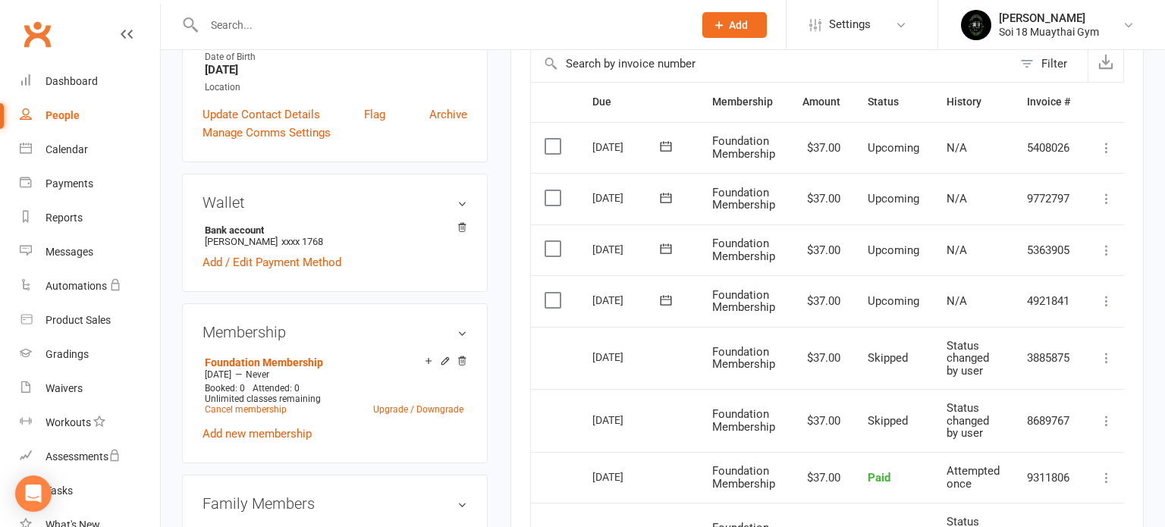
scroll to position [352, 0]
click at [1110, 297] on icon at bounding box center [1106, 299] width 15 height 15
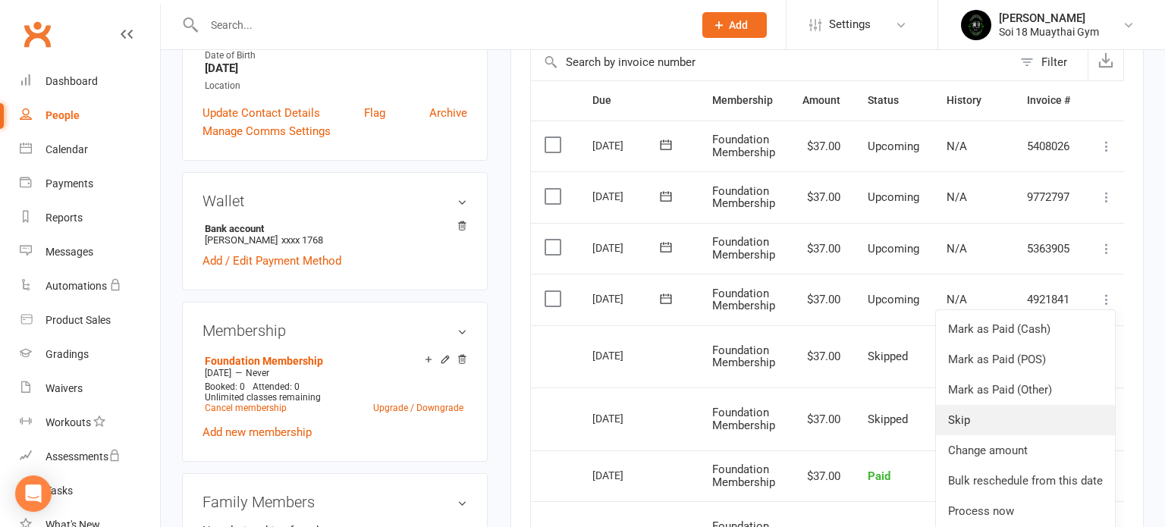
click at [1032, 418] on link "Skip" at bounding box center [1025, 420] width 179 height 30
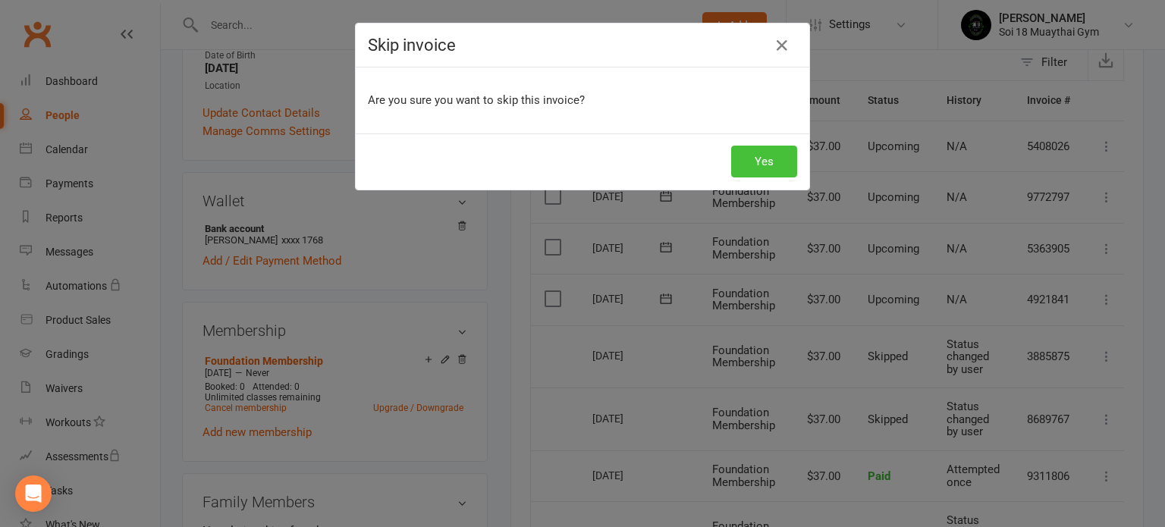
click at [770, 164] on button "Yes" at bounding box center [764, 162] width 66 height 32
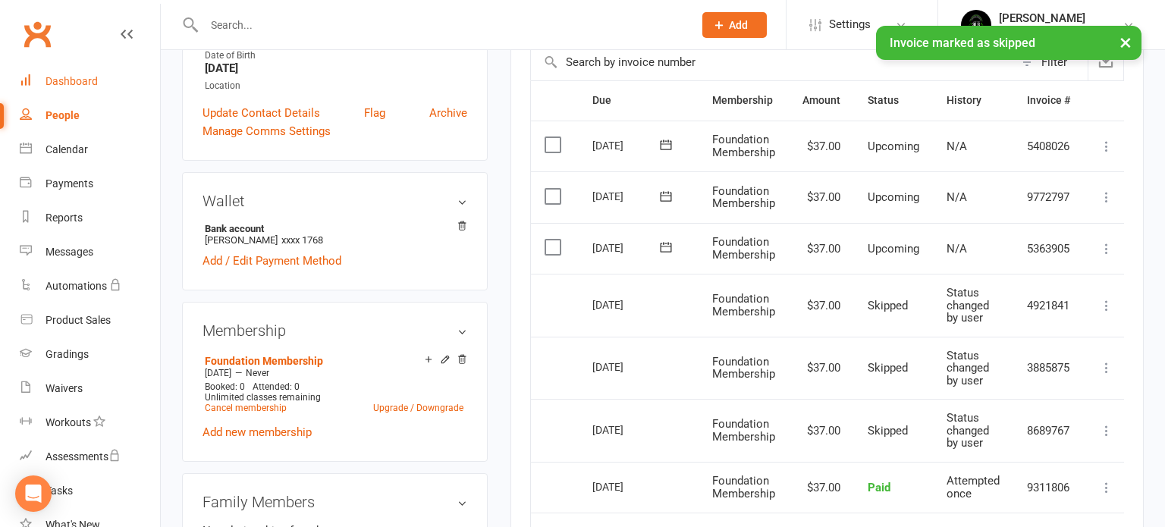
click at [73, 79] on div "Dashboard" at bounding box center [72, 81] width 52 height 12
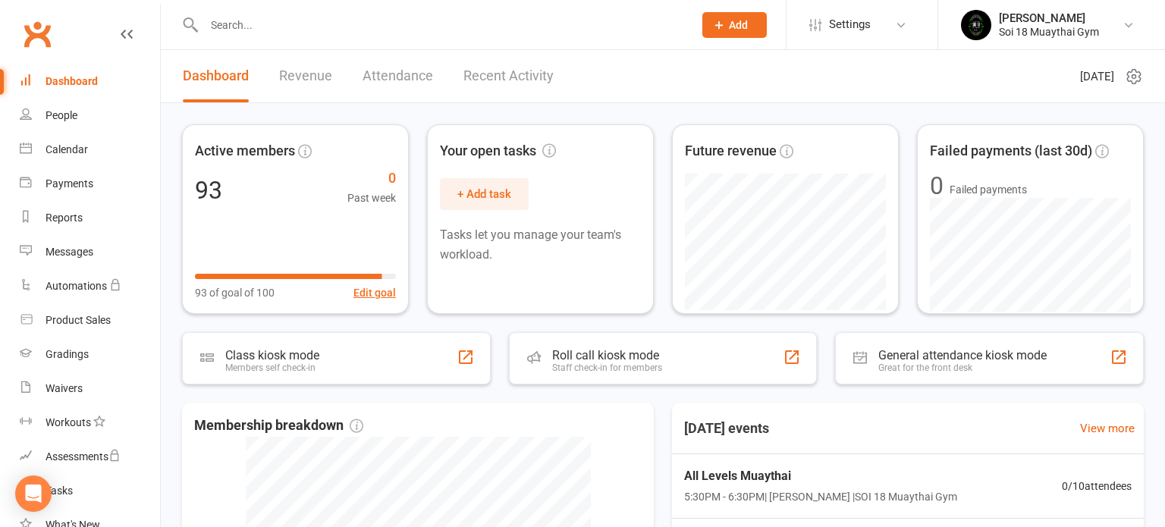
click at [222, 77] on link "Dashboard" at bounding box center [216, 76] width 66 height 52
click at [237, 33] on input "text" at bounding box center [441, 24] width 483 height 21
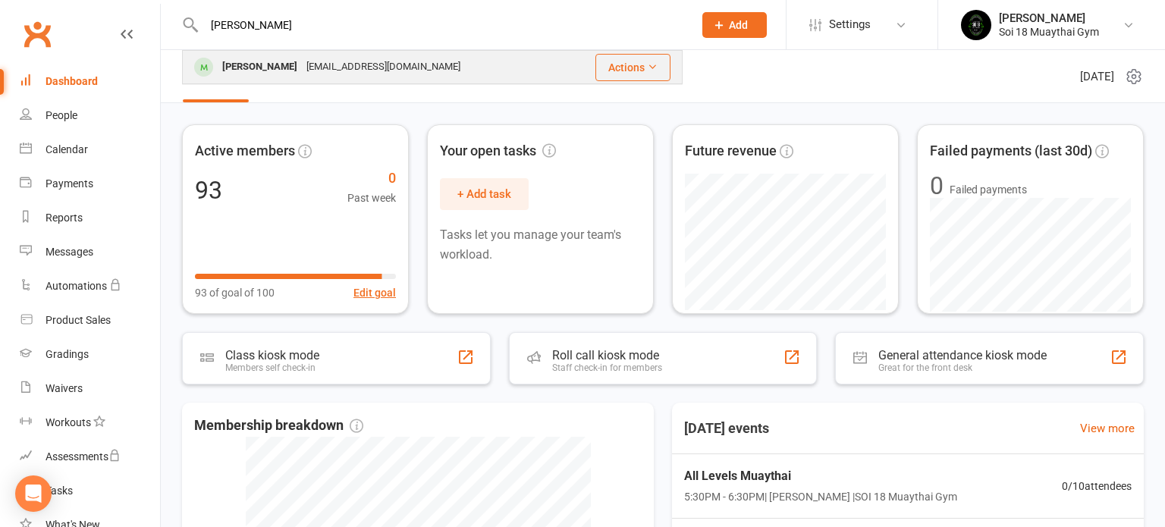
type input "[PERSON_NAME]"
click at [249, 62] on div "[PERSON_NAME]" at bounding box center [260, 67] width 84 height 22
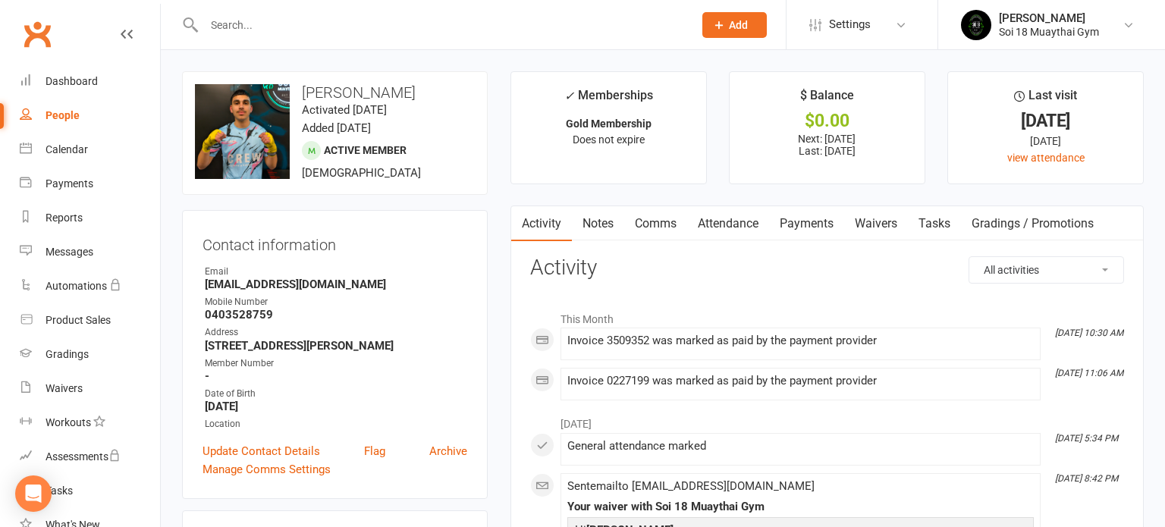
click at [814, 225] on link "Payments" at bounding box center [806, 223] width 75 height 35
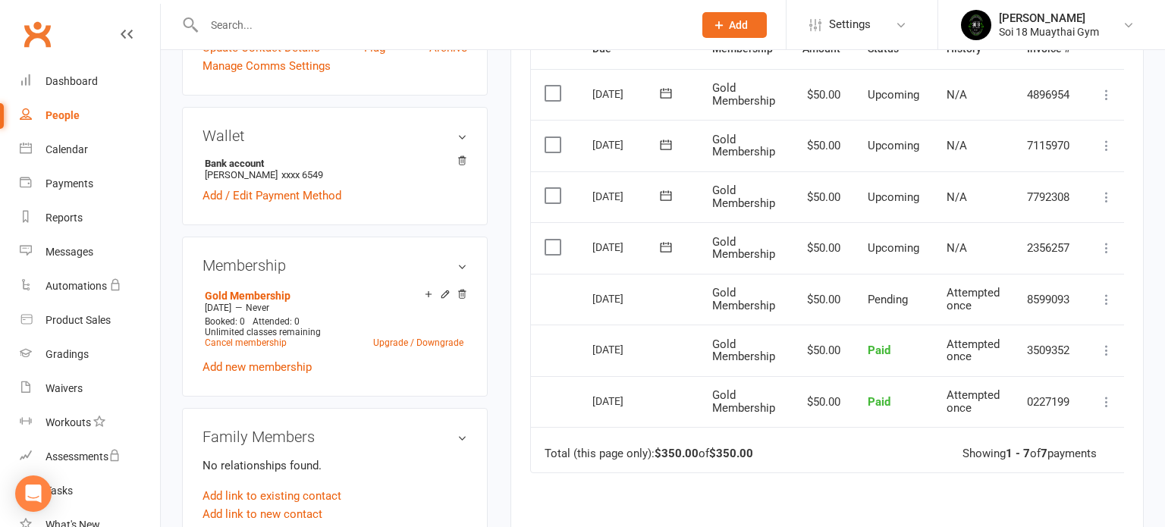
scroll to position [415, 0]
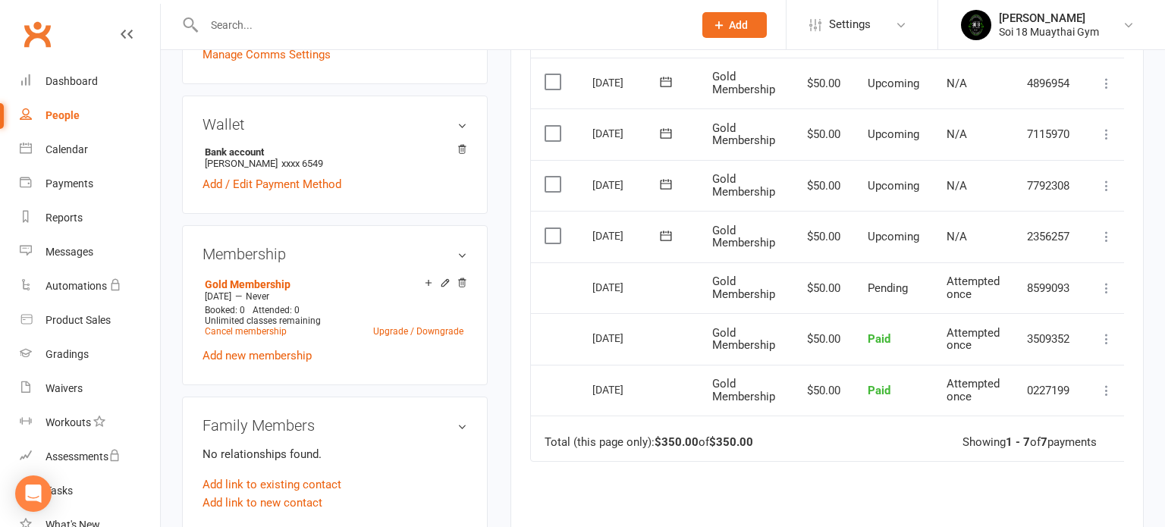
click at [549, 77] on label at bounding box center [555, 81] width 20 height 15
click at [549, 74] on input "checkbox" at bounding box center [550, 74] width 10 height 0
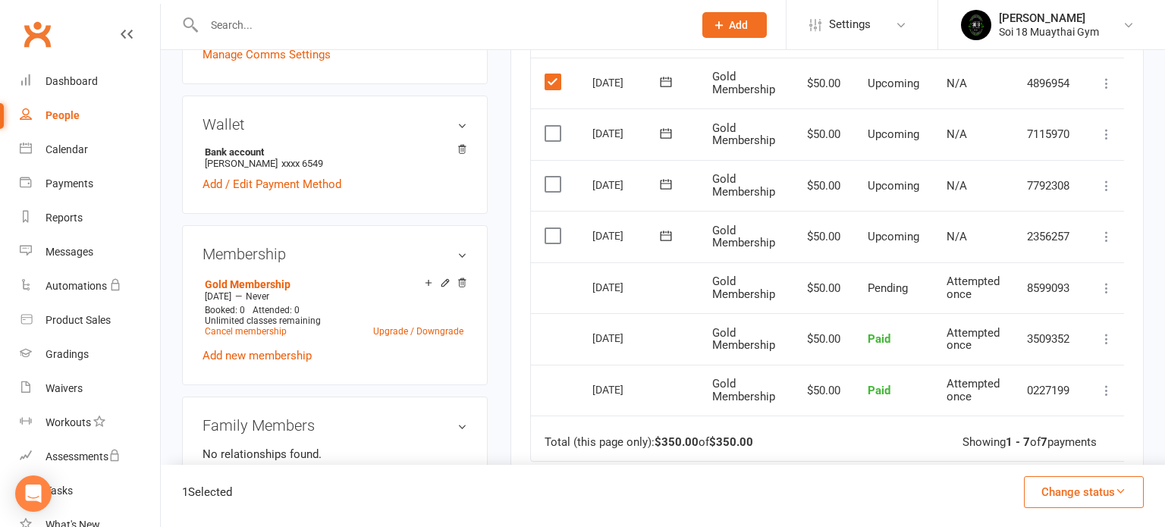
click at [552, 83] on label at bounding box center [555, 81] width 20 height 15
click at [552, 74] on input "checkbox" at bounding box center [550, 74] width 10 height 0
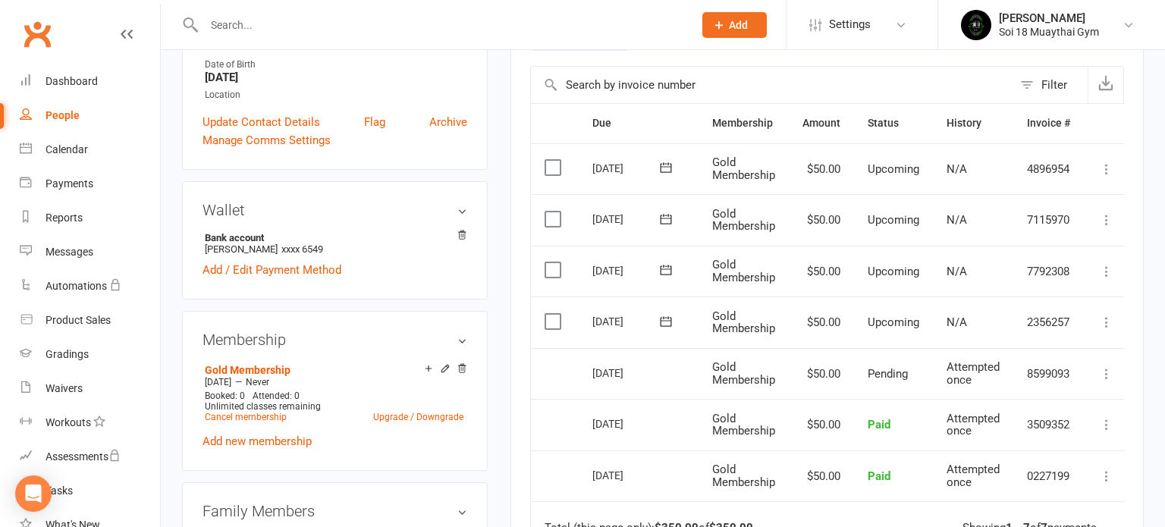
scroll to position [326, 0]
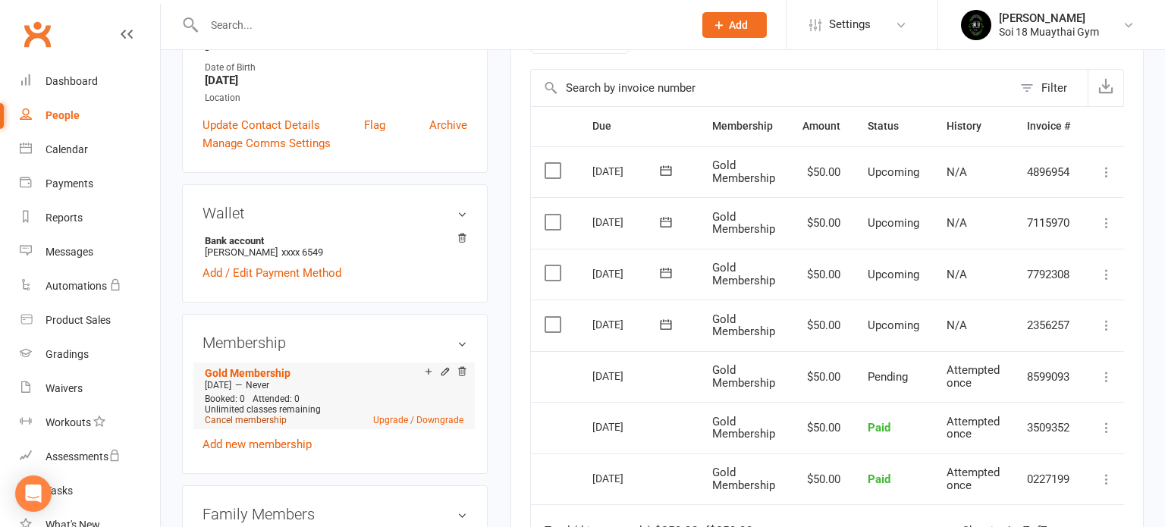
click at [273, 416] on link "Cancel membership" at bounding box center [246, 420] width 82 height 11
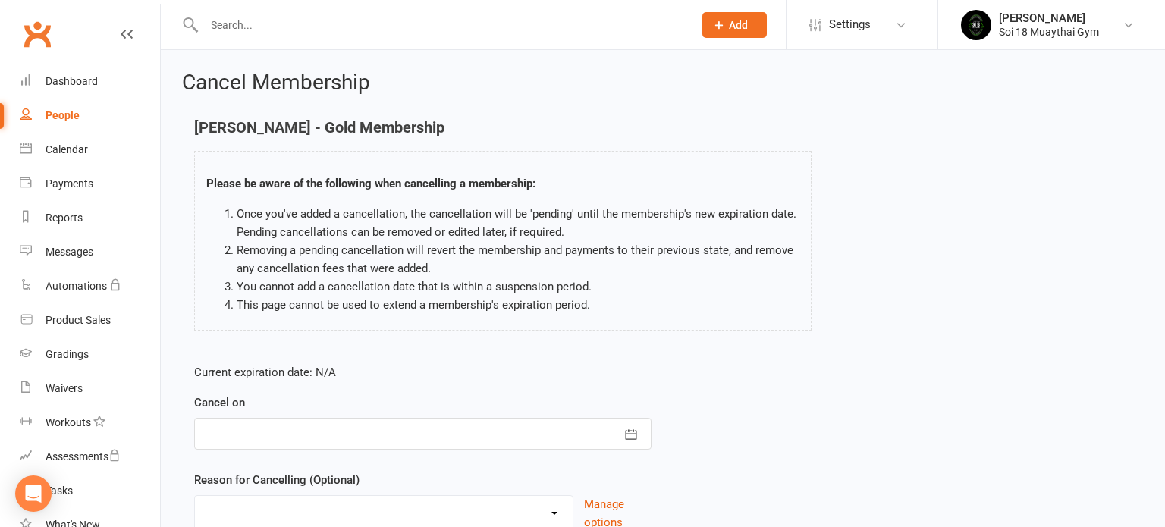
click at [315, 438] on div at bounding box center [422, 434] width 457 height 32
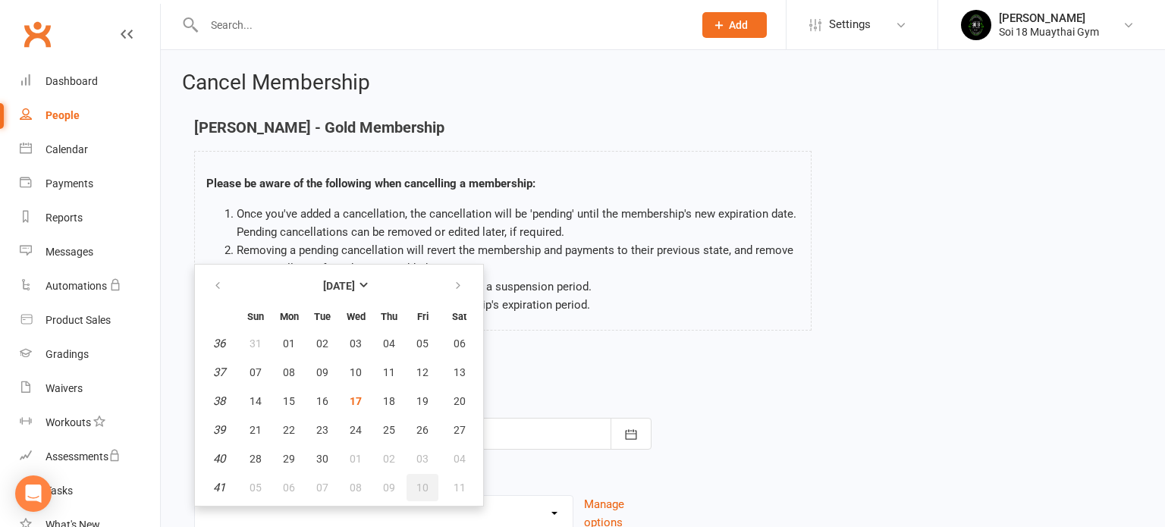
click at [431, 492] on button "10" at bounding box center [423, 487] width 32 height 27
type input "[DATE]"
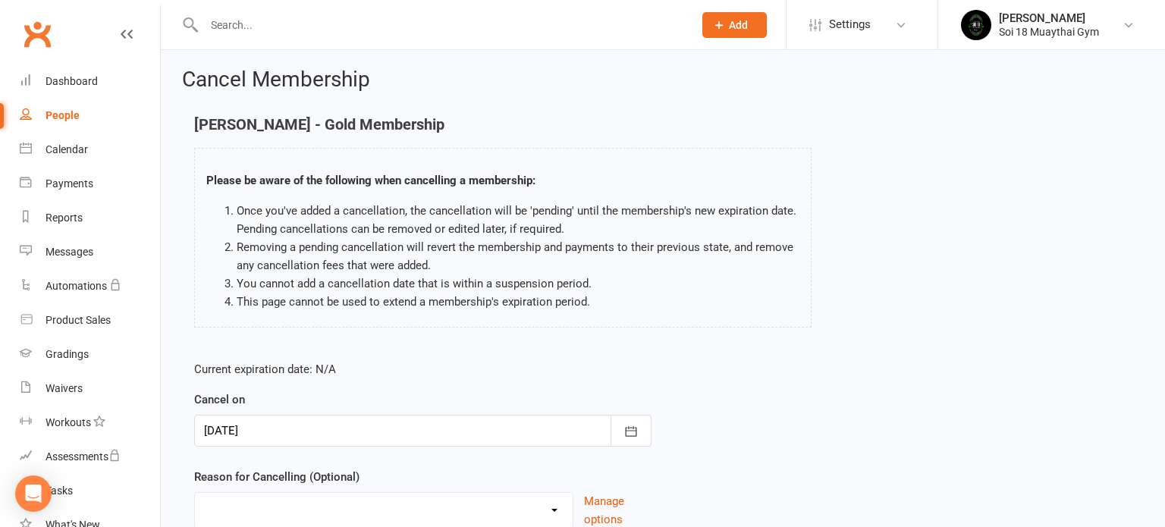
scroll to position [30, 0]
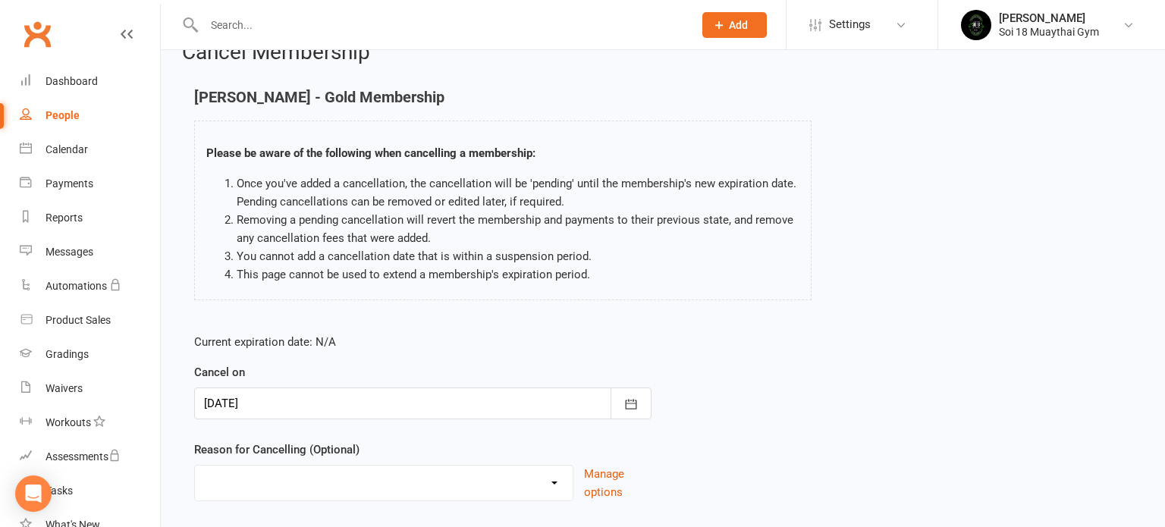
click at [402, 477] on select "Holiday Injury Other reason" at bounding box center [384, 481] width 378 height 30
select select "2"
click at [195, 466] on select "Holiday Injury Other reason" at bounding box center [384, 481] width 378 height 30
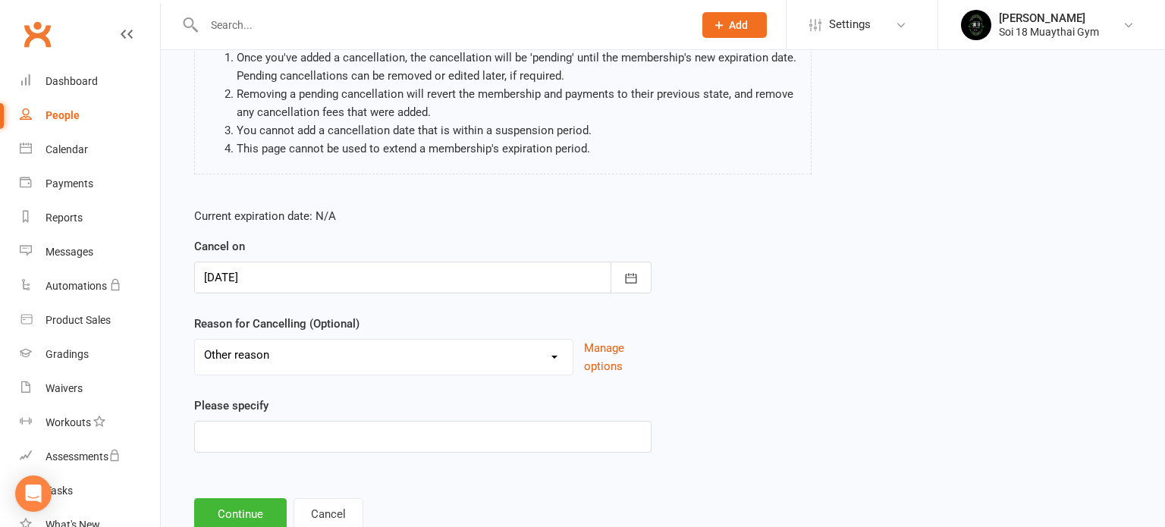
scroll to position [203, 0]
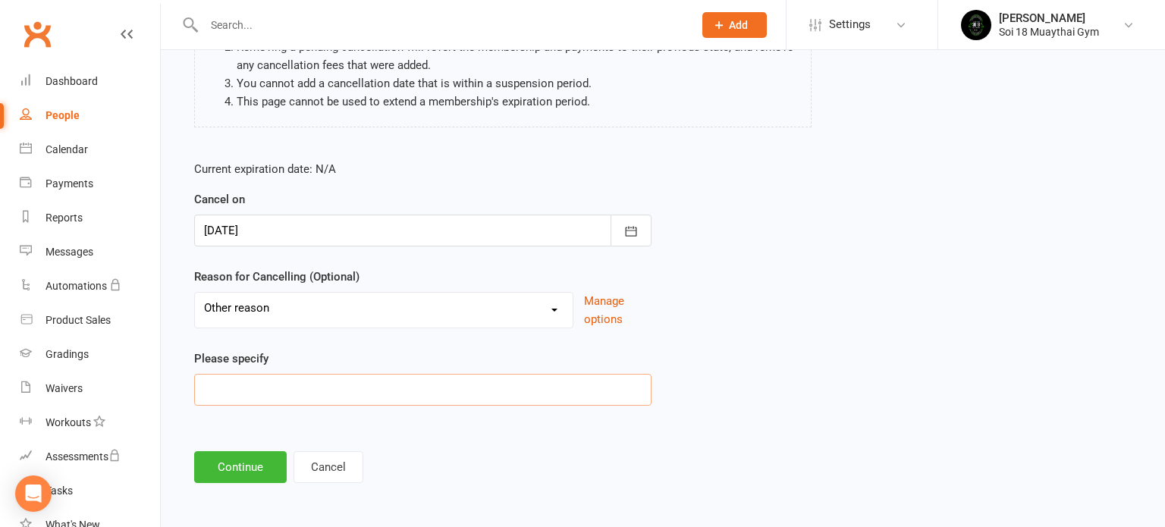
click at [336, 397] on input at bounding box center [422, 390] width 457 height 32
type input "no reason"
click at [258, 470] on button "Continue" at bounding box center [240, 467] width 93 height 32
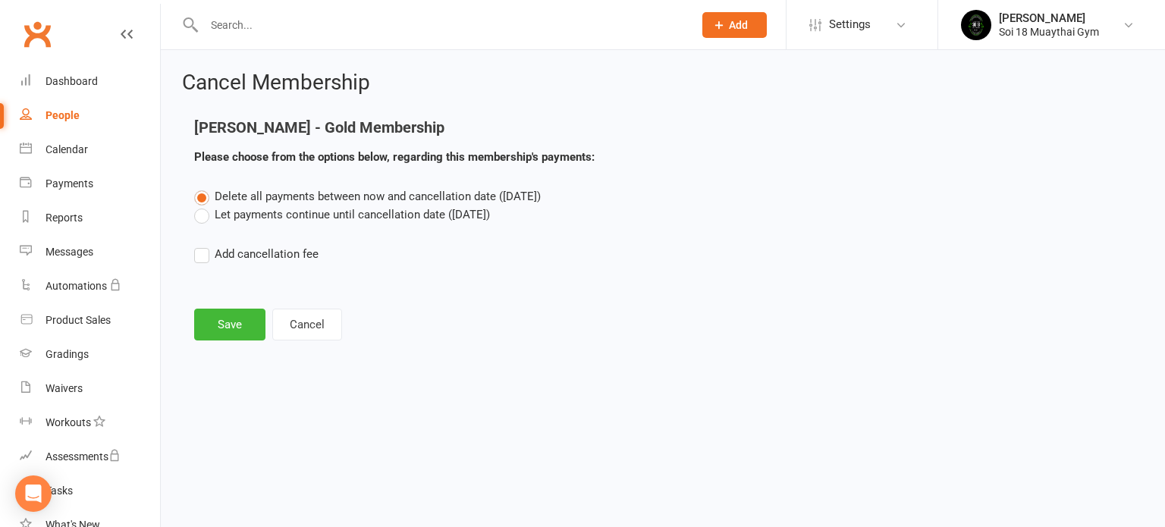
scroll to position [0, 0]
click at [202, 217] on label "Let payments continue until cancellation date ([DATE])" at bounding box center [342, 215] width 296 height 18
click at [202, 206] on input "Let payments continue until cancellation date ([DATE])" at bounding box center [199, 206] width 10 height 0
click at [226, 333] on button "Save" at bounding box center [229, 325] width 71 height 32
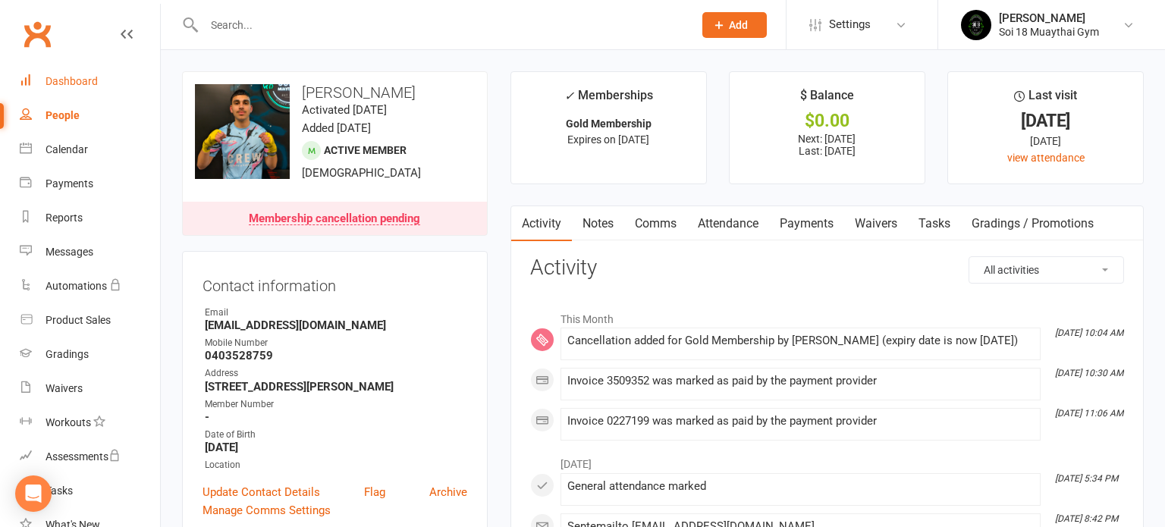
click at [60, 79] on div "Dashboard" at bounding box center [72, 81] width 52 height 12
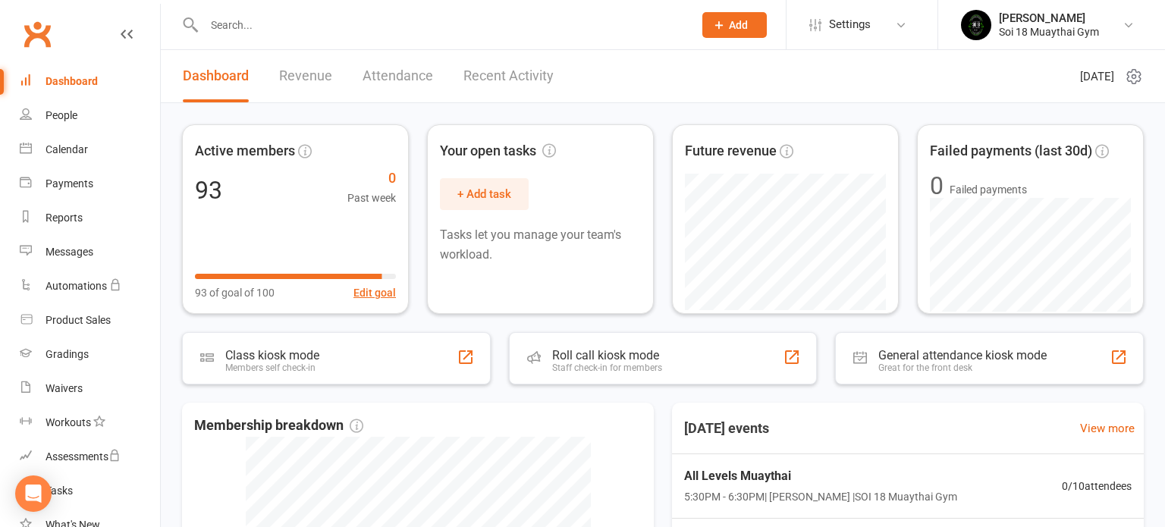
click at [502, 81] on link "Recent Activity" at bounding box center [509, 76] width 90 height 52
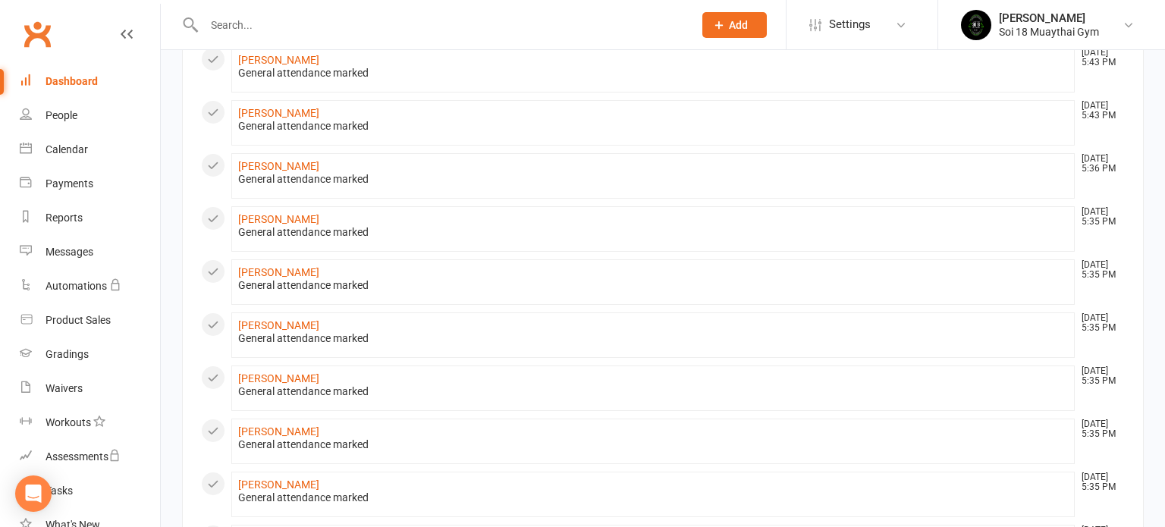
scroll to position [683, 0]
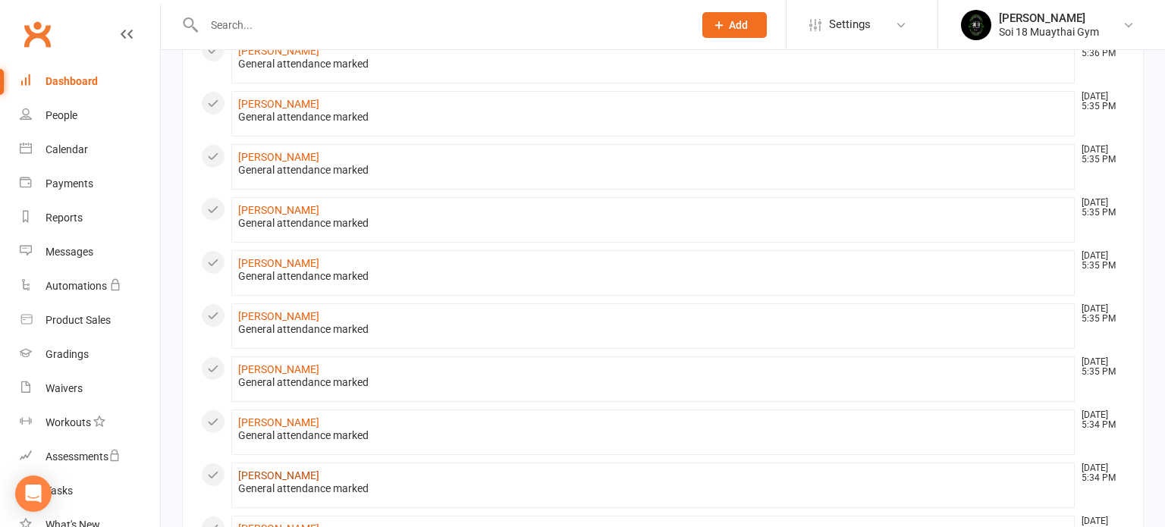
click at [287, 470] on link "[PERSON_NAME]" at bounding box center [278, 476] width 81 height 12
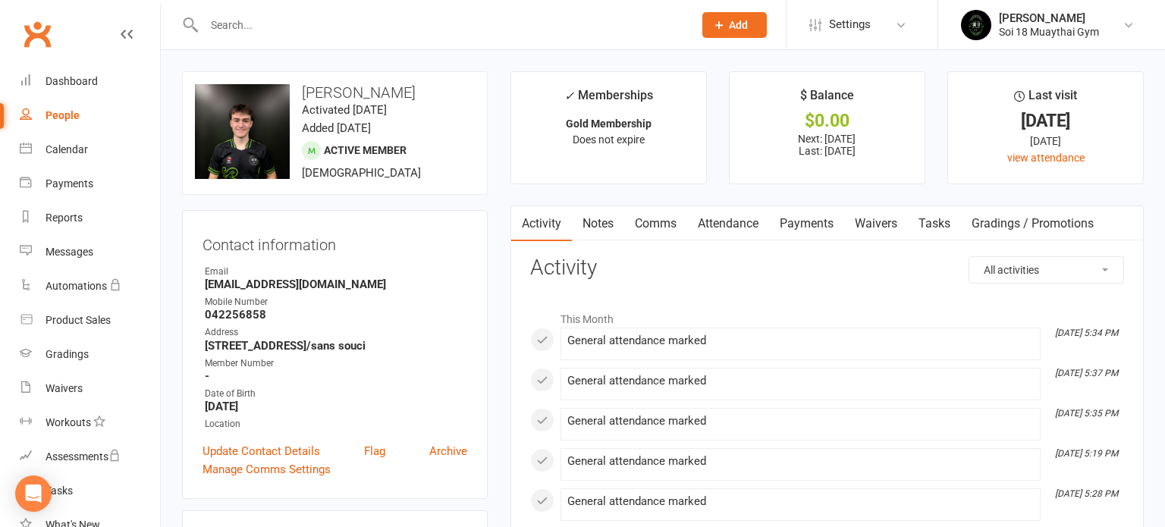
click at [802, 223] on link "Payments" at bounding box center [806, 223] width 75 height 35
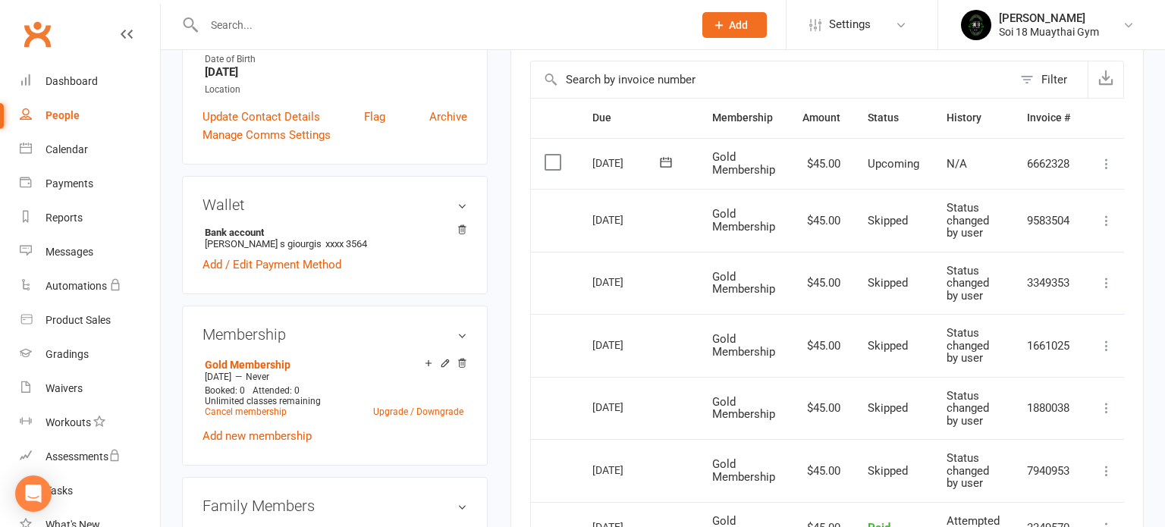
scroll to position [371, 0]
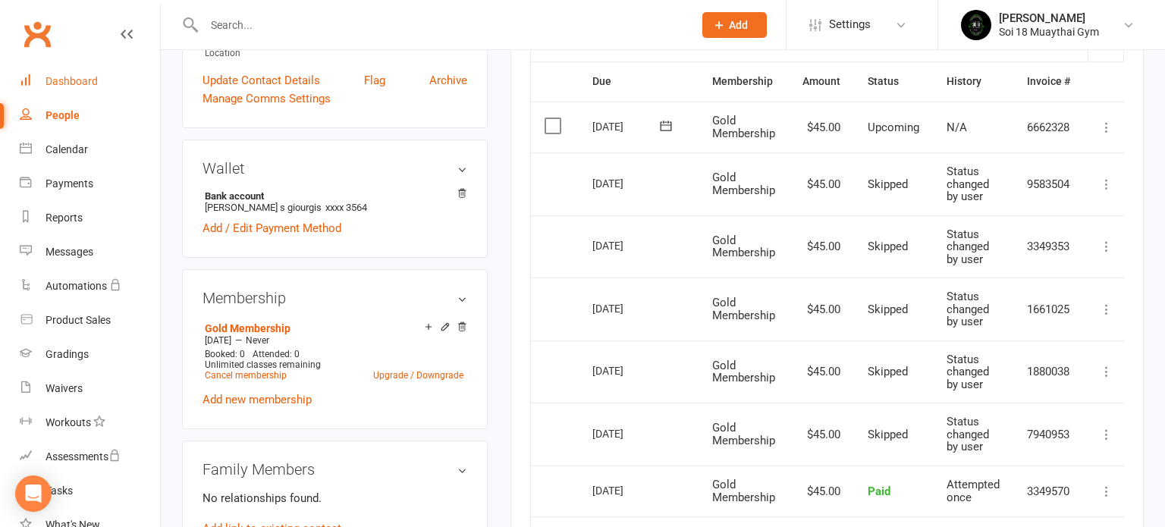
click at [78, 86] on div "Dashboard" at bounding box center [72, 81] width 52 height 12
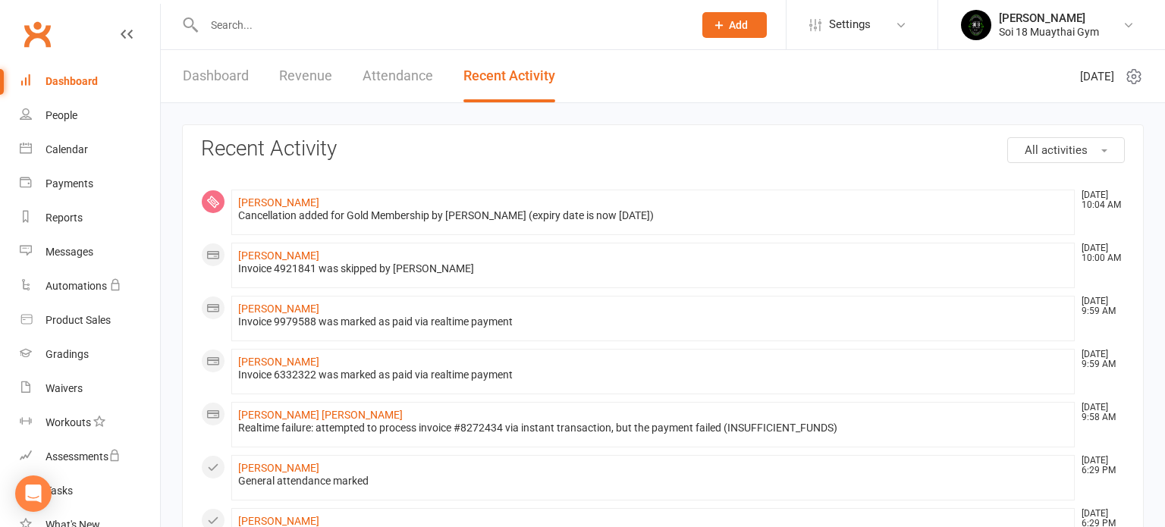
click at [218, 70] on link "Dashboard" at bounding box center [216, 76] width 66 height 52
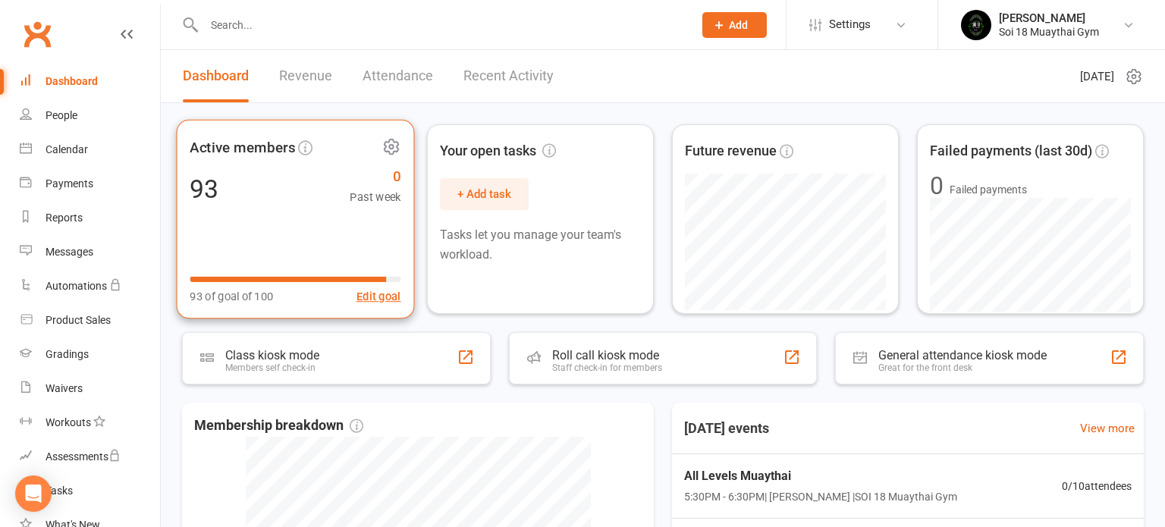
click at [271, 199] on div "93 0 Past week" at bounding box center [295, 188] width 211 height 34
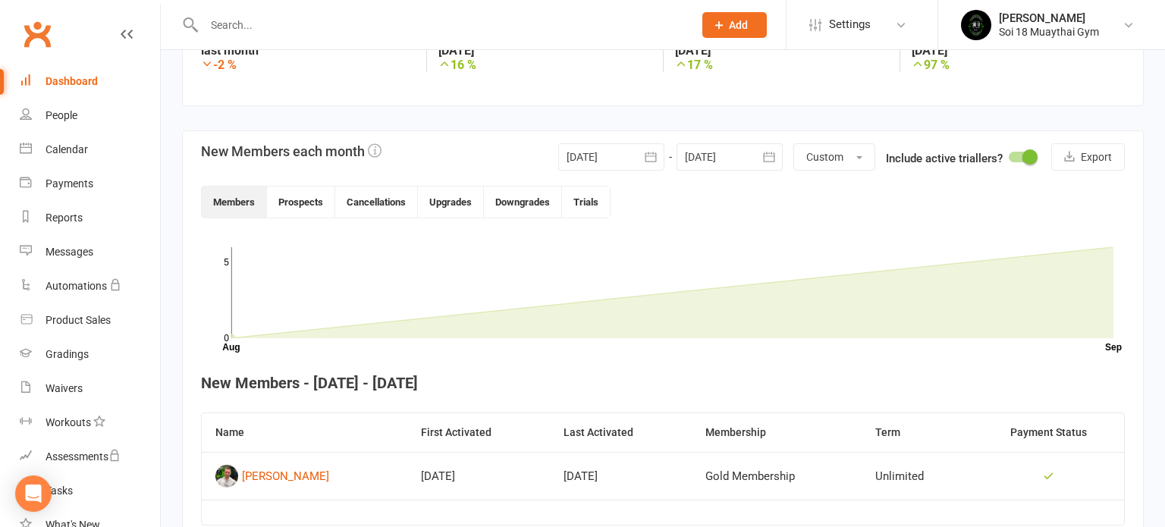
scroll to position [305, 0]
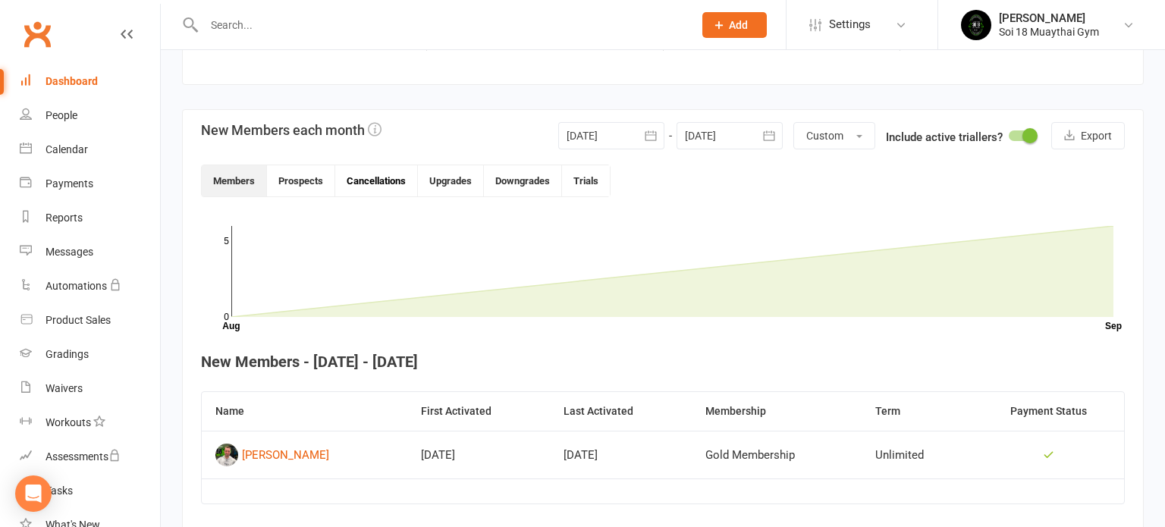
click at [376, 184] on button "Cancellations" at bounding box center [376, 180] width 83 height 31
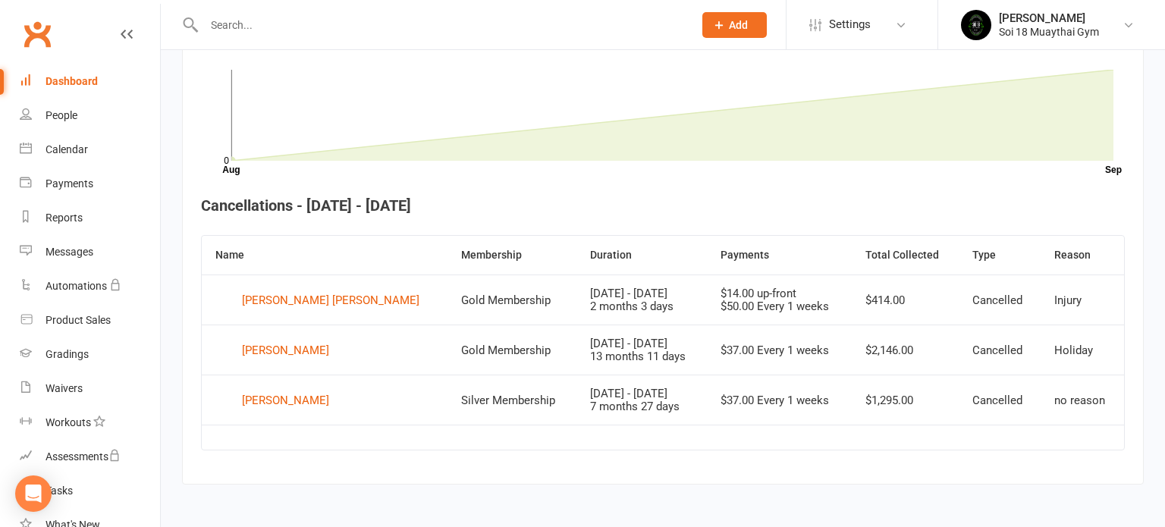
scroll to position [460, 0]
click at [80, 80] on div "Dashboard" at bounding box center [72, 81] width 52 height 12
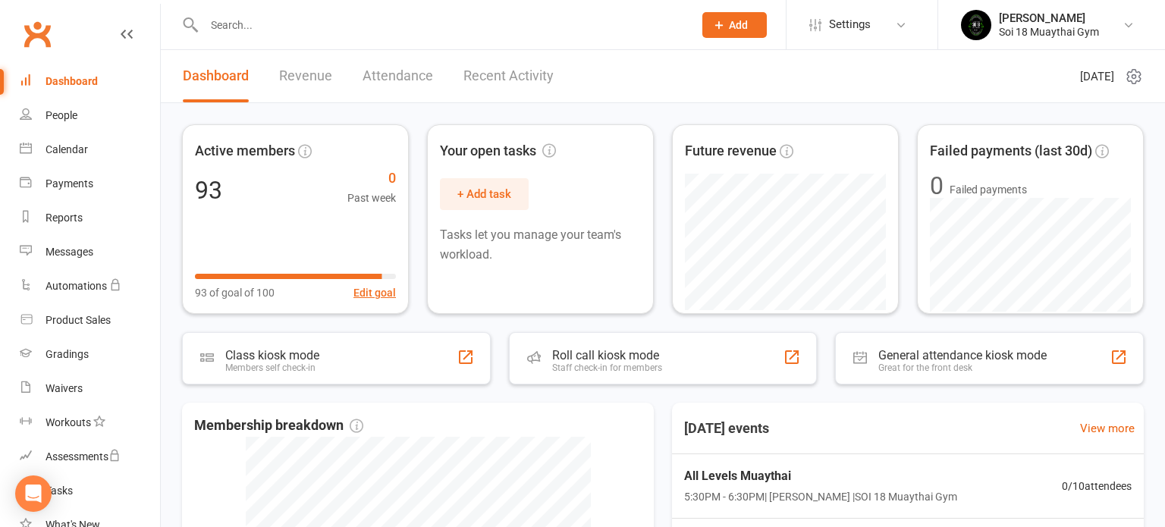
click at [500, 78] on link "Recent Activity" at bounding box center [509, 76] width 90 height 52
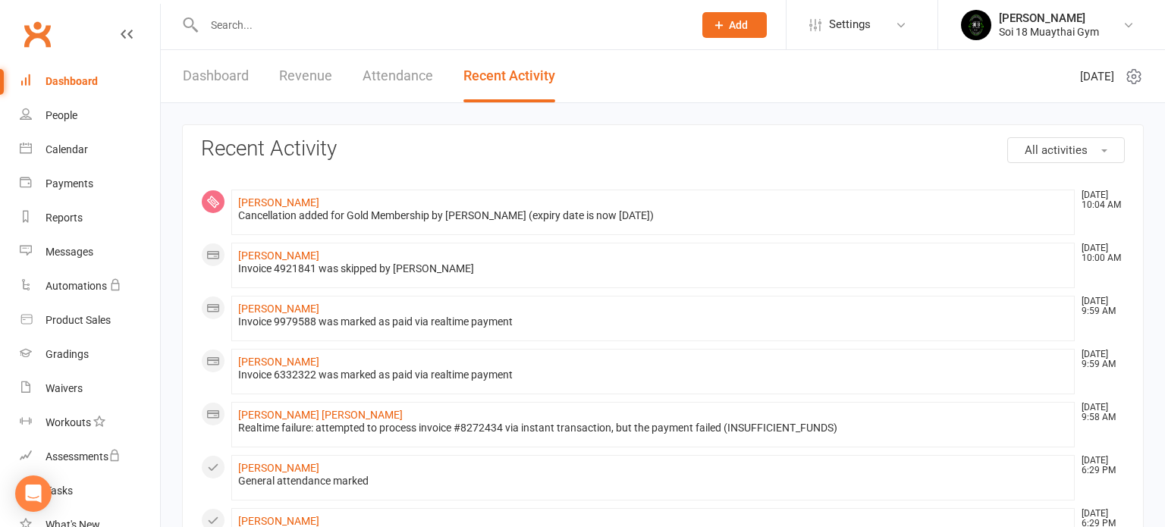
click at [208, 77] on link "Dashboard" at bounding box center [216, 76] width 66 height 52
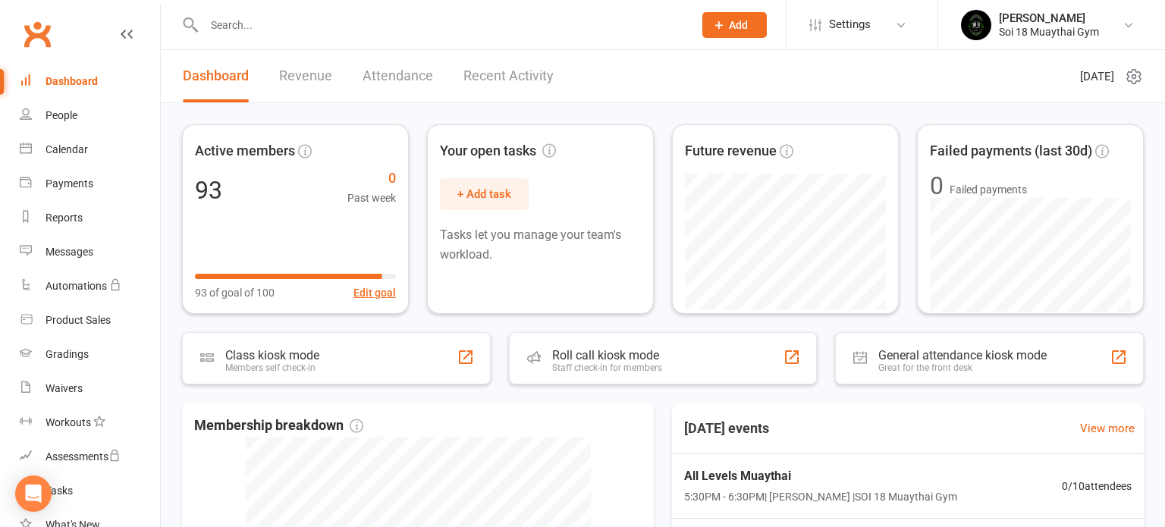
click at [327, 32] on input "text" at bounding box center [441, 24] width 483 height 21
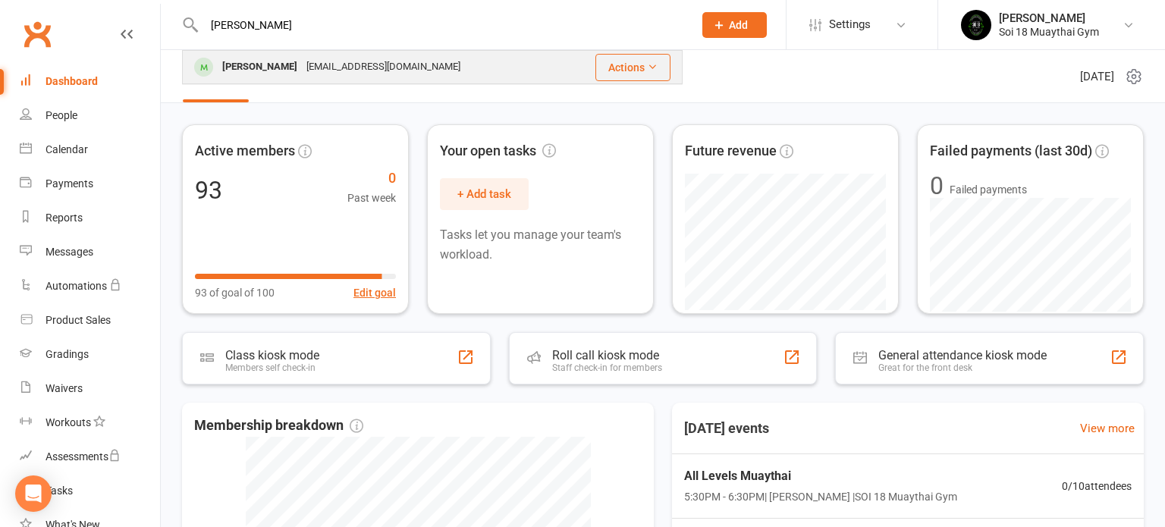
type input "[PERSON_NAME]"
click at [303, 68] on div "[EMAIL_ADDRESS][DOMAIN_NAME]" at bounding box center [383, 67] width 163 height 22
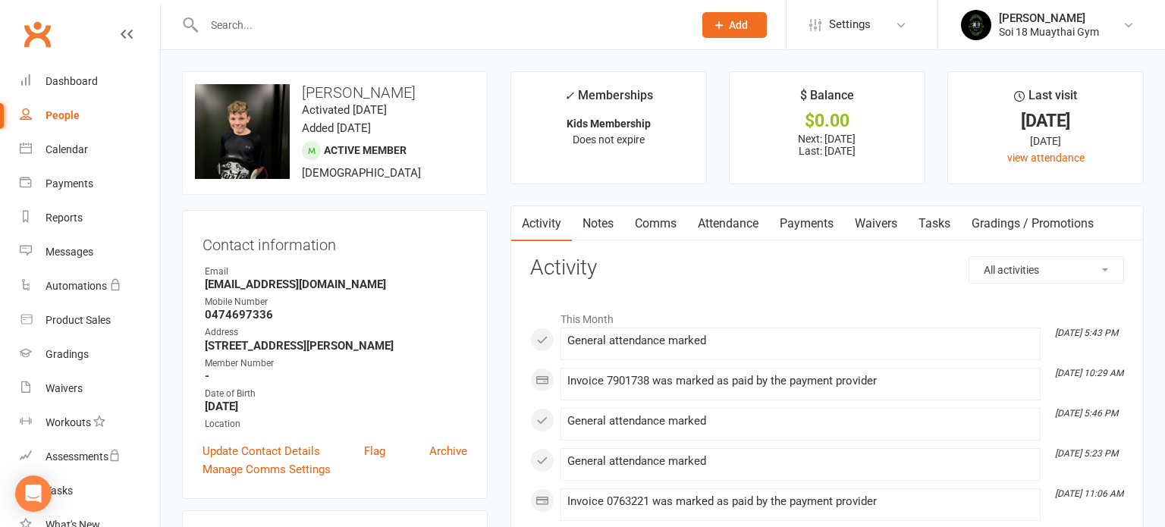
click at [800, 222] on link "Payments" at bounding box center [806, 223] width 75 height 35
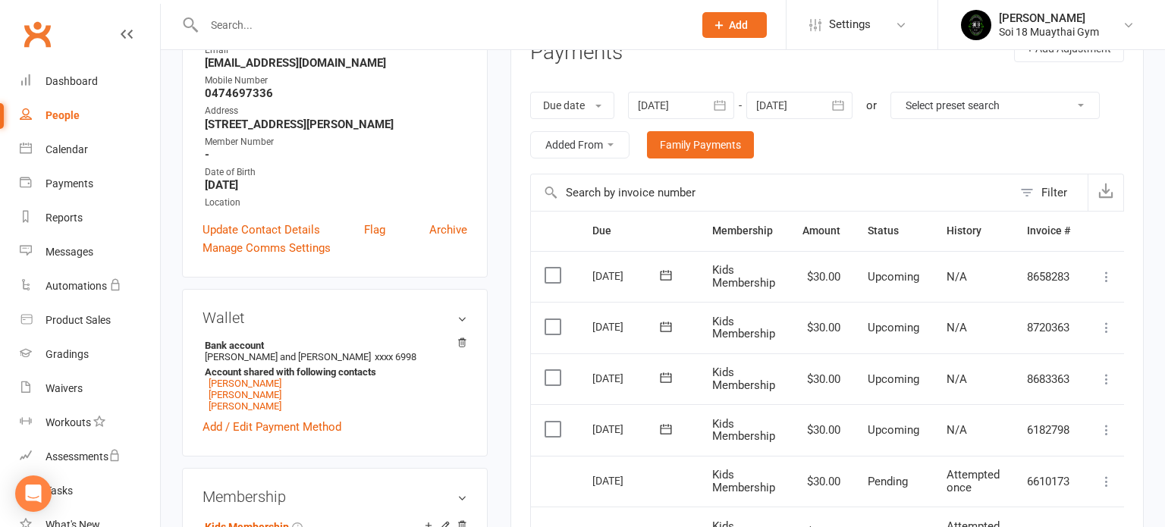
scroll to position [279, 0]
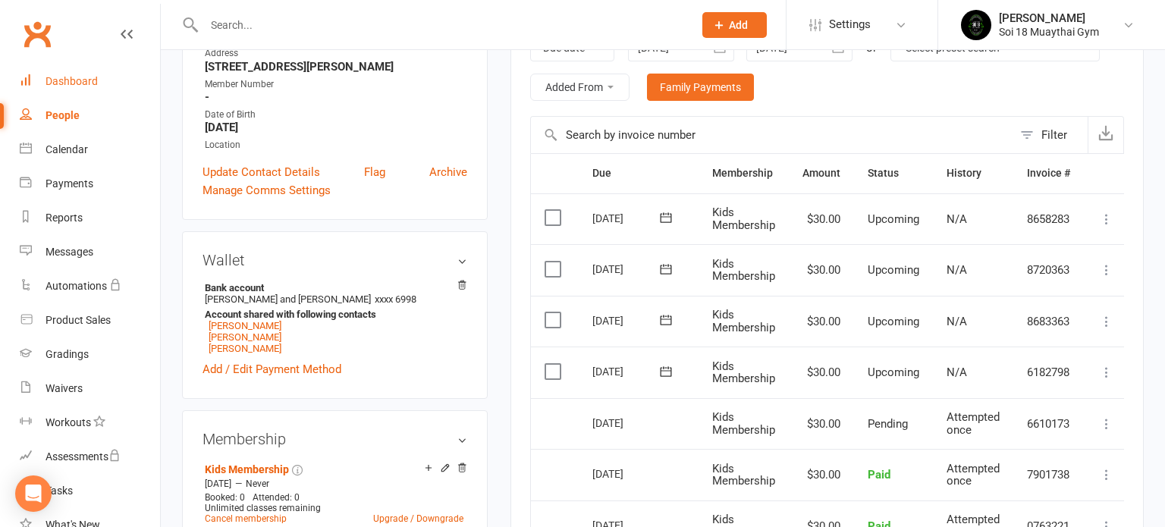
click at [74, 83] on div "Dashboard" at bounding box center [72, 81] width 52 height 12
